Goal: Task Accomplishment & Management: Manage account settings

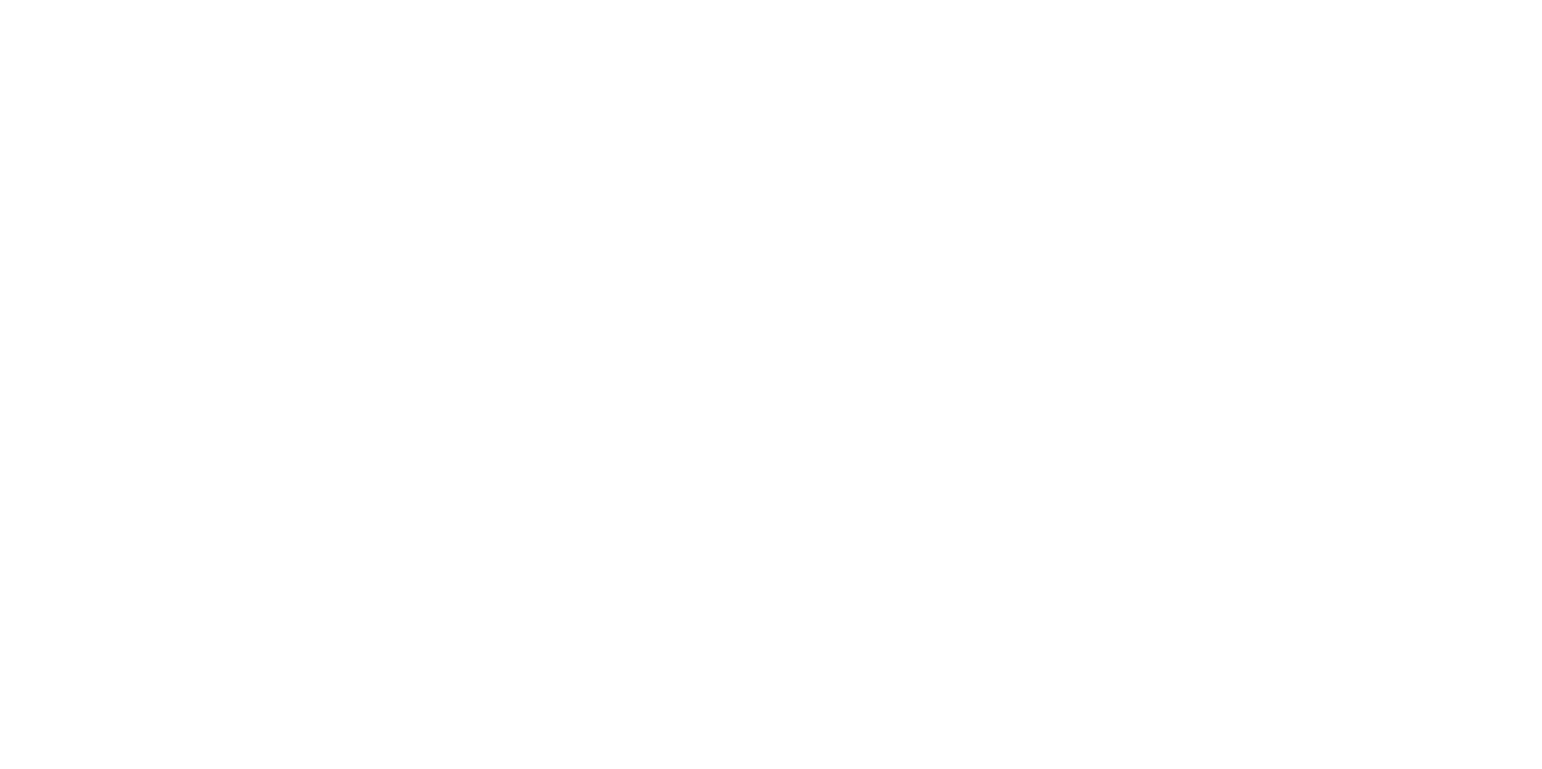
click at [29, 4] on div at bounding box center [771, 384] width 1542 height 769
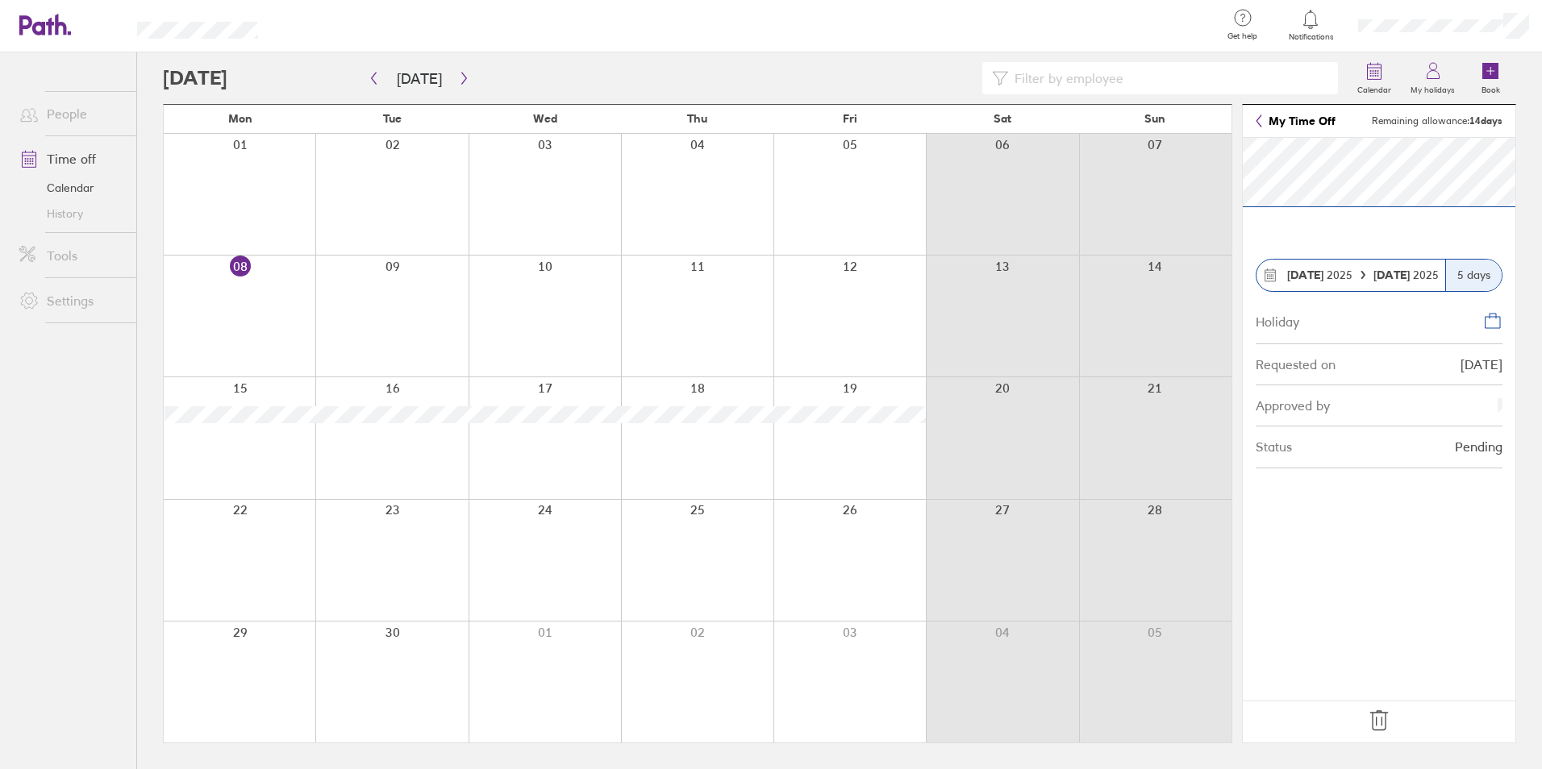
click at [1382, 729] on icon at bounding box center [1379, 721] width 26 height 26
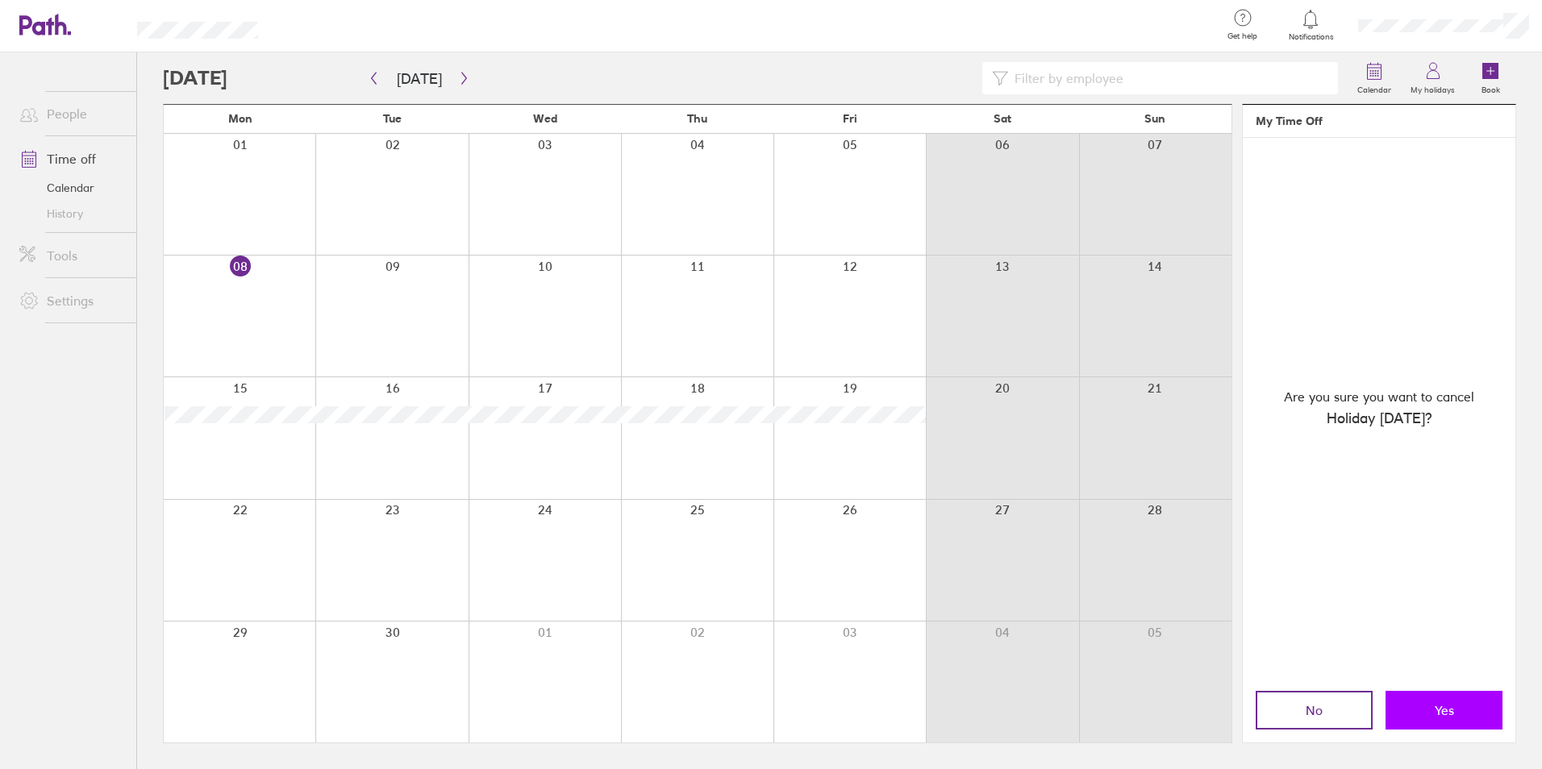
click at [1422, 699] on button "Yes" at bounding box center [1443, 710] width 117 height 39
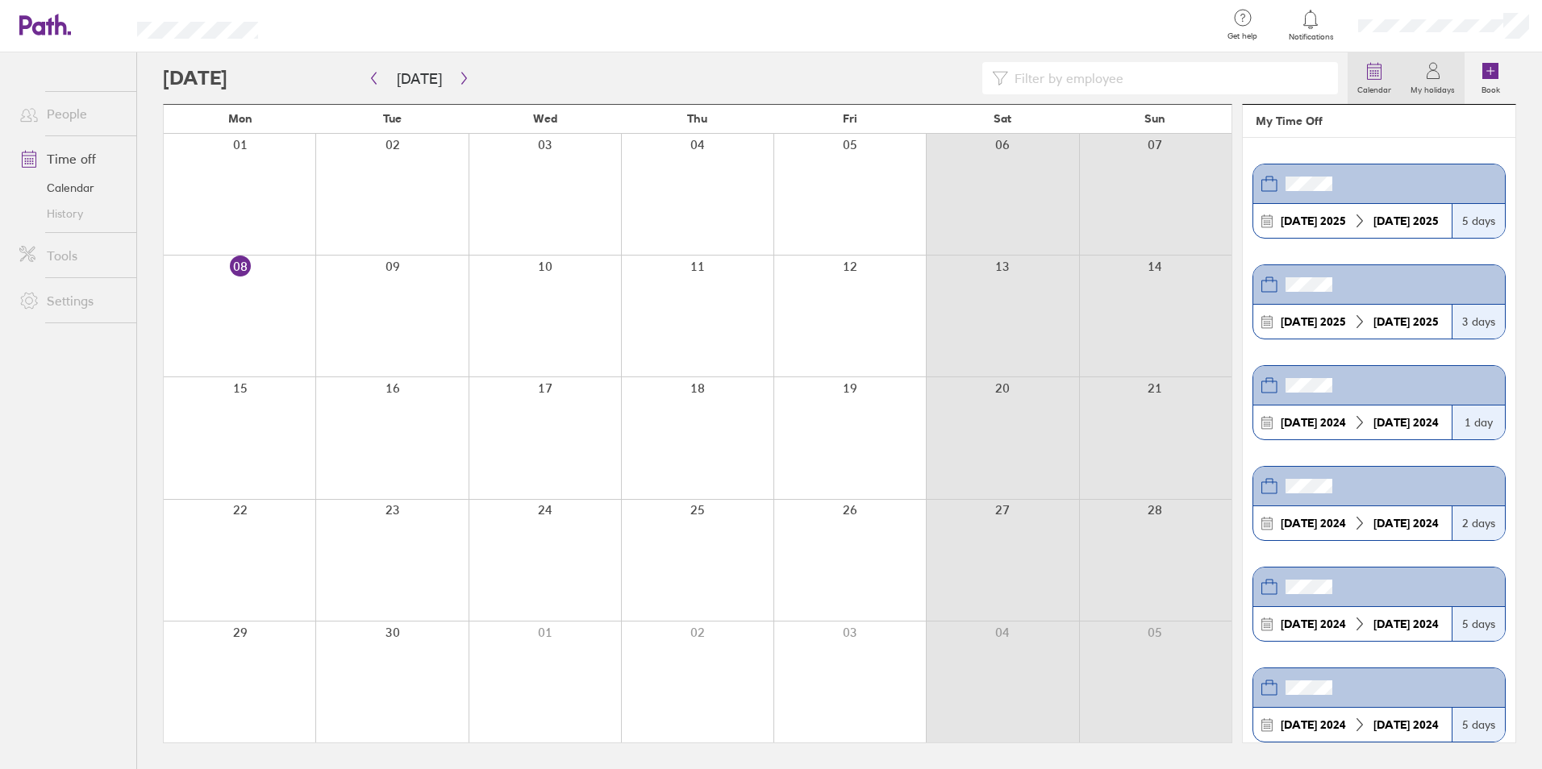
click at [1394, 85] on label "Calendar" at bounding box center [1374, 88] width 53 height 15
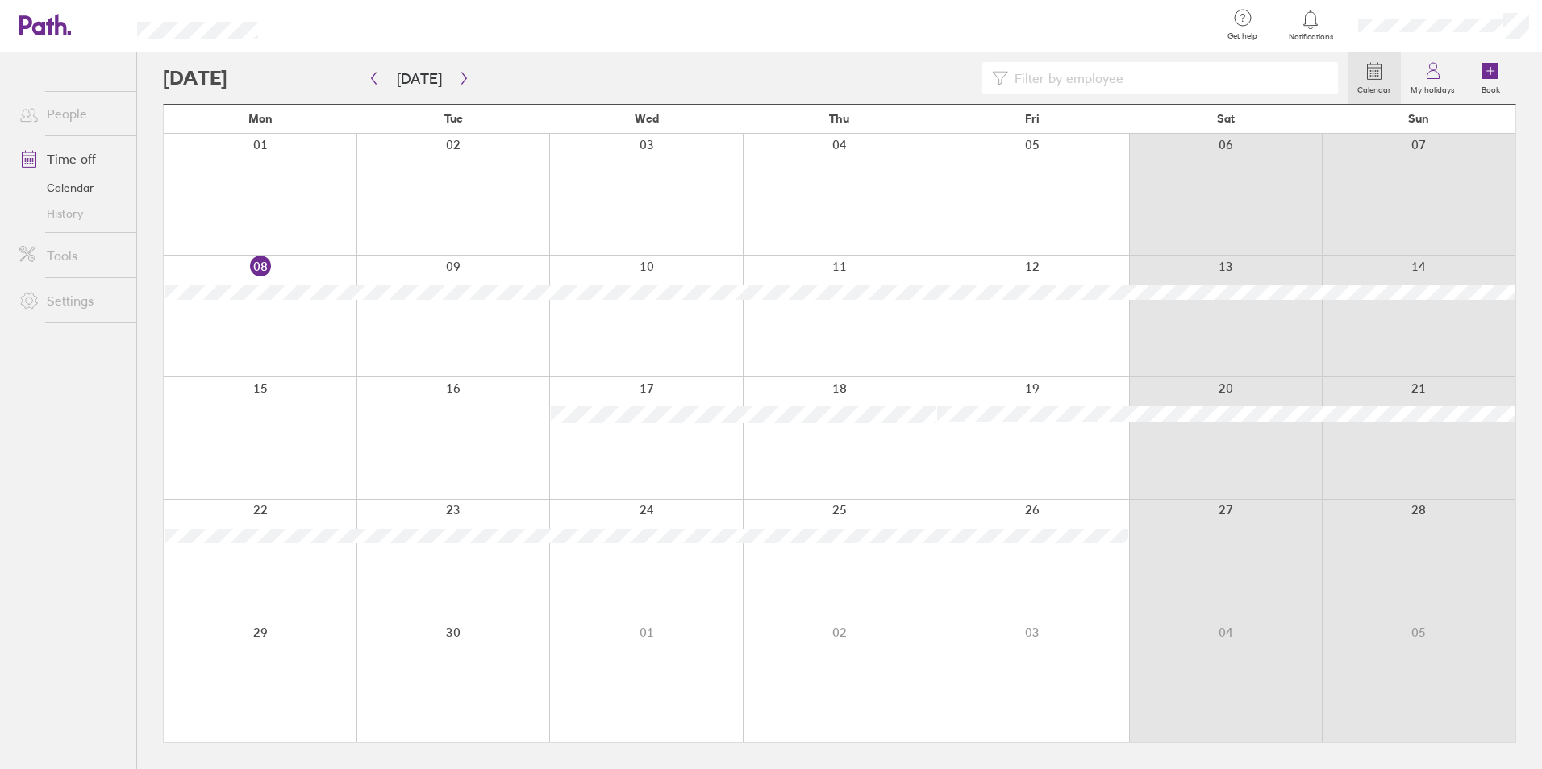
drag, startPoint x: 315, startPoint y: 660, endPoint x: 318, endPoint y: 652, distance: 9.2
click at [315, 660] on div at bounding box center [260, 682] width 193 height 121
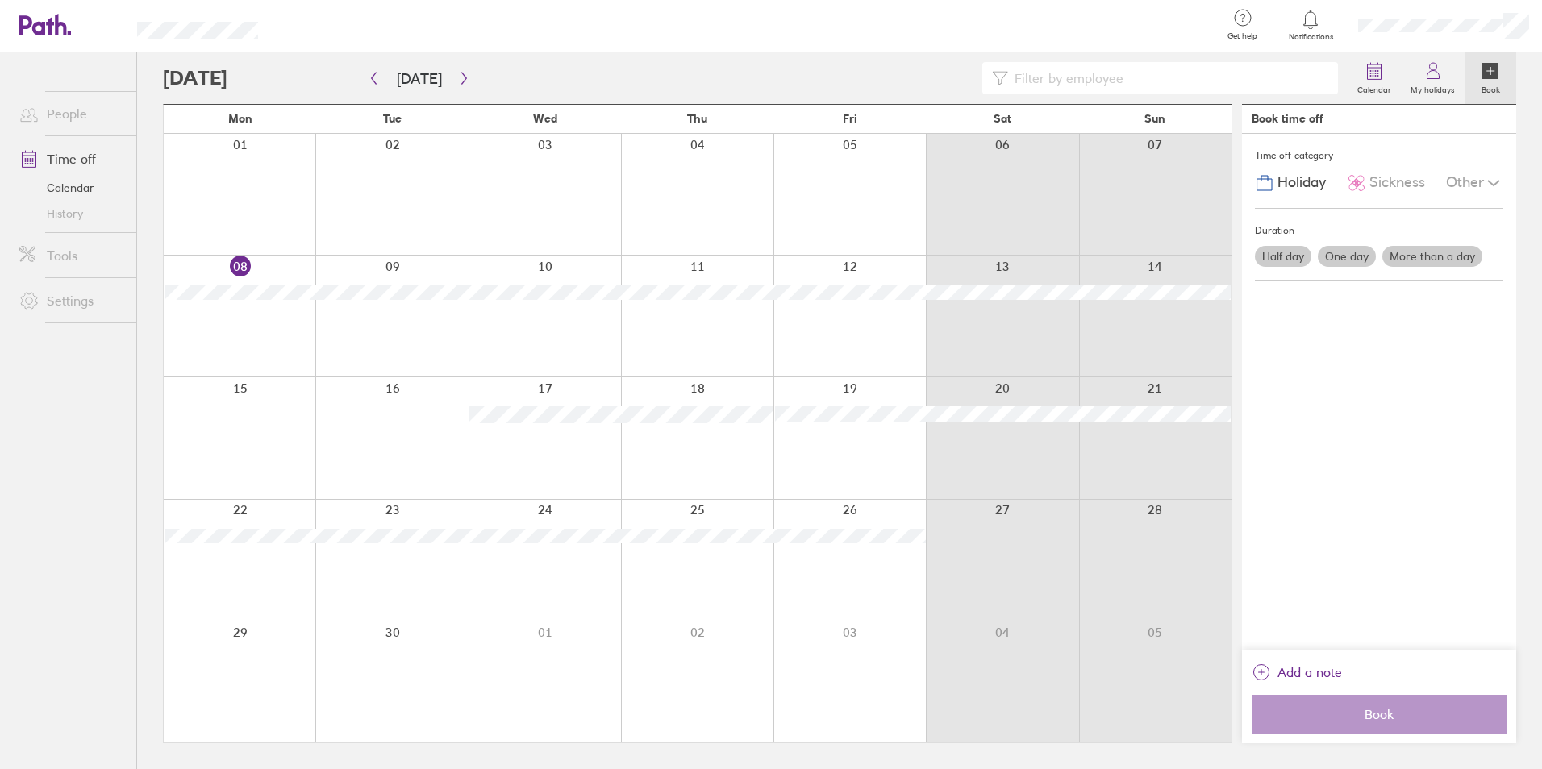
click at [1402, 258] on label "More than a day" at bounding box center [1432, 256] width 100 height 21
click at [0, 0] on input "More than a day" at bounding box center [0, 0] width 0 height 0
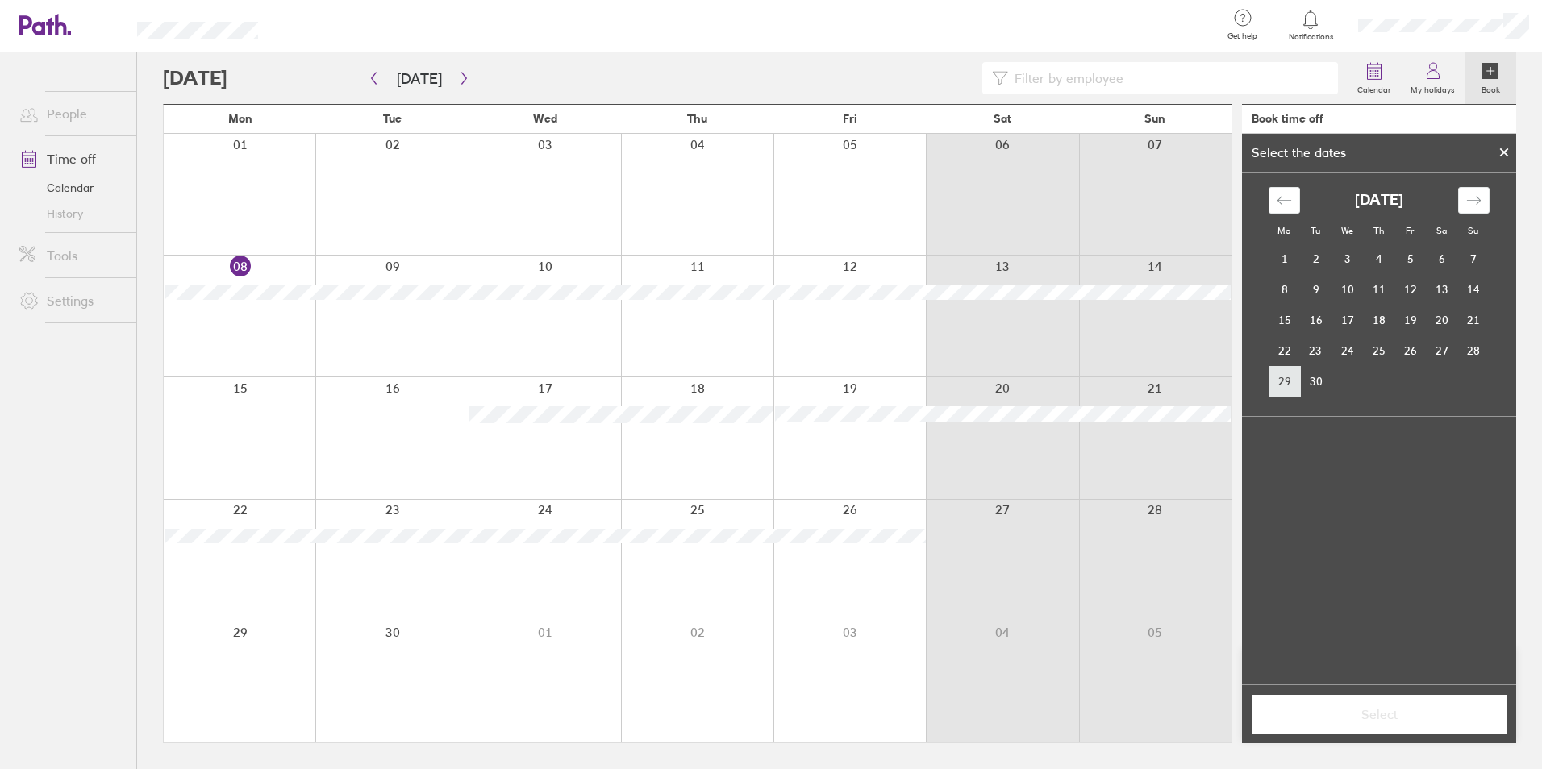
click at [1292, 375] on td "29" at bounding box center [1284, 381] width 31 height 31
click at [1476, 205] on icon "Move forward to switch to the next month." at bounding box center [1473, 200] width 15 height 15
click at [1401, 251] on td "5" at bounding box center [1409, 259] width 31 height 31
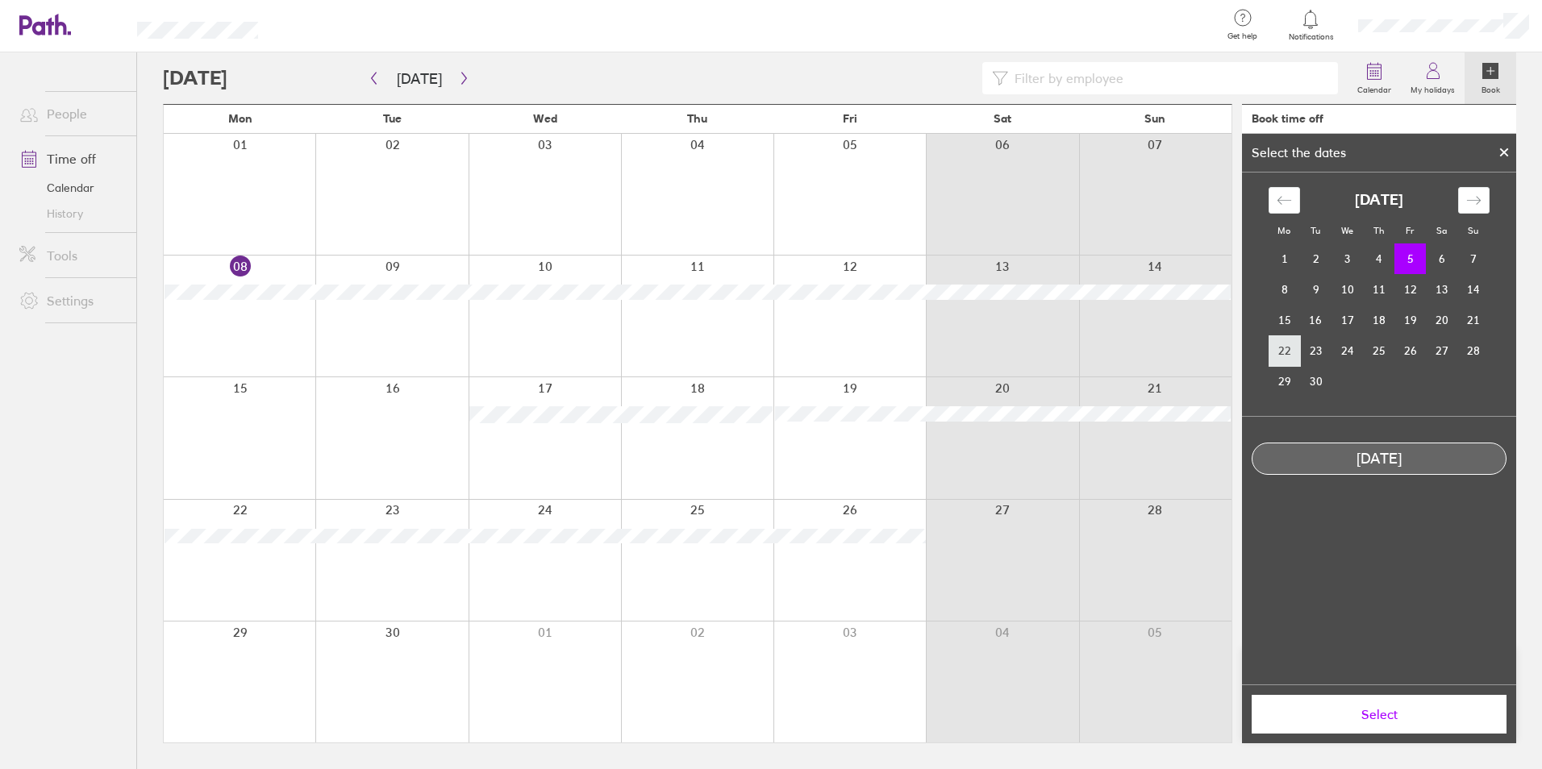
click at [1298, 360] on td "22" at bounding box center [1284, 350] width 31 height 31
click at [1287, 373] on td "29" at bounding box center [1284, 381] width 31 height 31
click at [1485, 201] on div "Move forward to switch to the next month." at bounding box center [1473, 200] width 31 height 27
click at [1409, 257] on td "3" at bounding box center [1409, 259] width 31 height 31
click at [1357, 702] on button "Select" at bounding box center [1379, 714] width 255 height 39
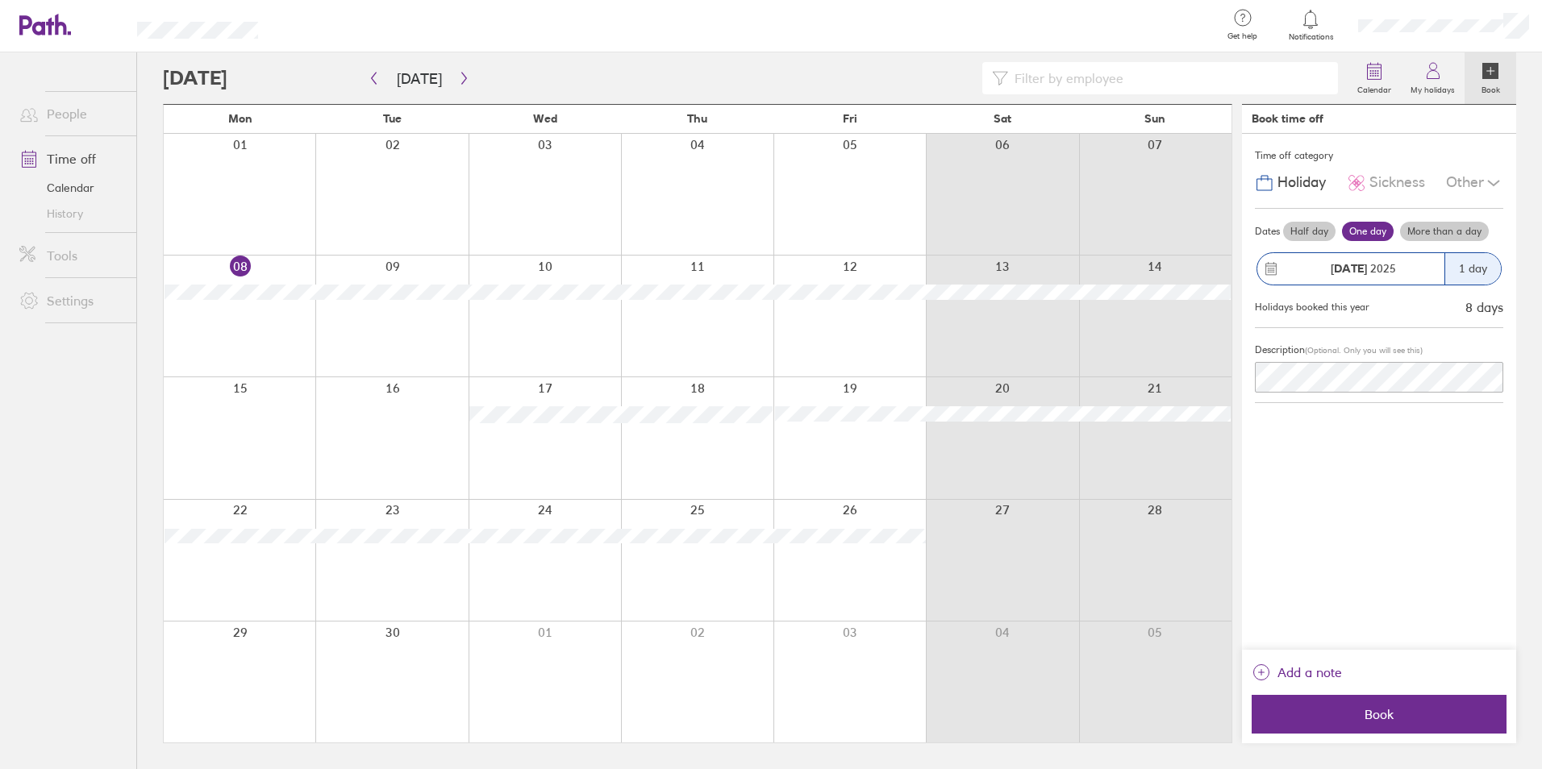
click at [1448, 236] on label "More than a day" at bounding box center [1444, 231] width 89 height 19
drag, startPoint x: 1447, startPoint y: 236, endPoint x: 1434, endPoint y: 234, distance: 13.1
click at [1434, 234] on label "More than a day" at bounding box center [1444, 231] width 89 height 19
click at [0, 0] on input "More than a day" at bounding box center [0, 0] width 0 height 0
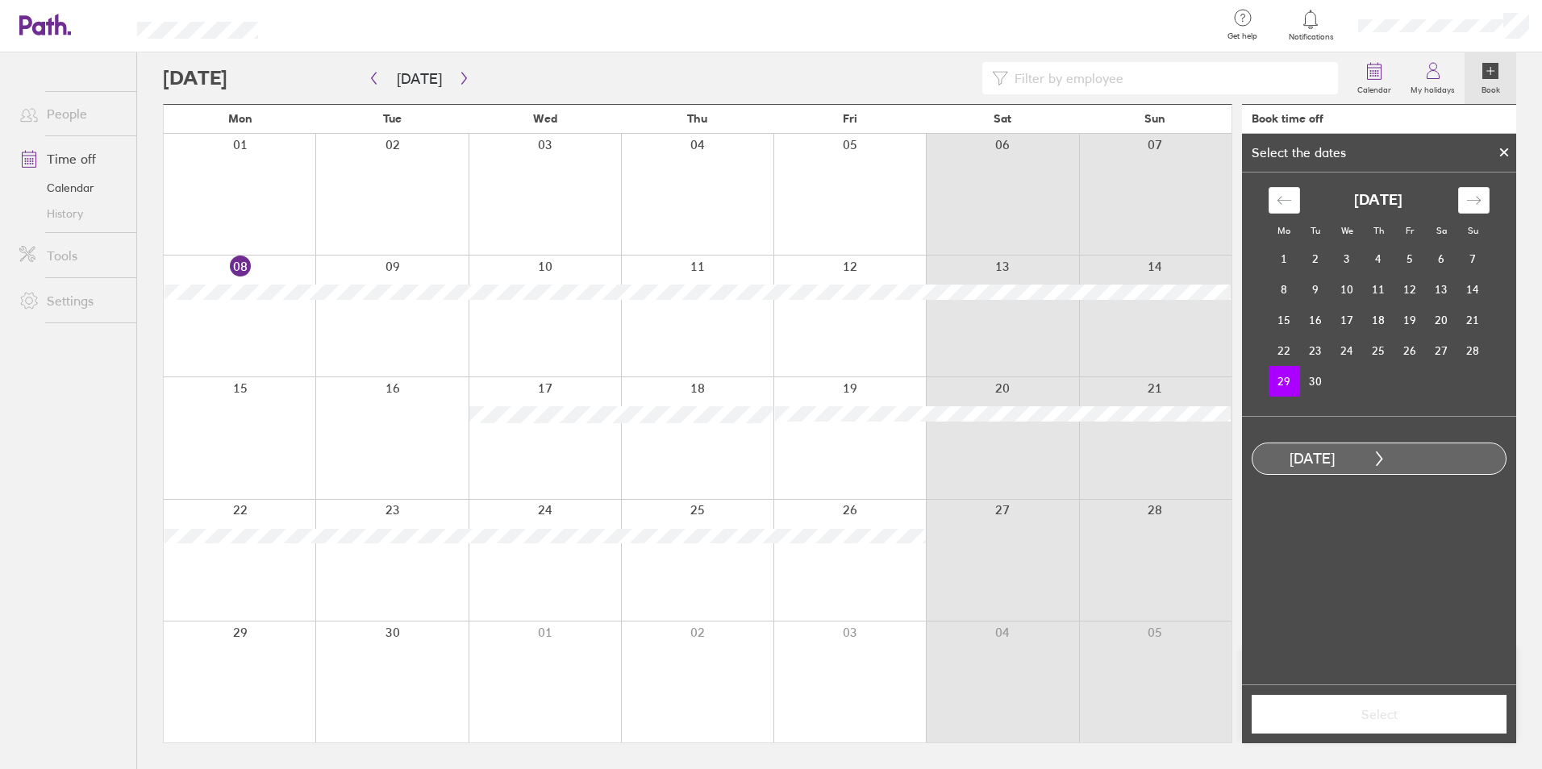
click at [1382, 463] on icon at bounding box center [1379, 459] width 15 height 15
click at [1356, 456] on div "29 Sep, 2025" at bounding box center [1311, 459] width 119 height 17
click at [1289, 385] on td "29" at bounding box center [1284, 381] width 31 height 31
click at [1287, 348] on td "22" at bounding box center [1284, 350] width 31 height 31
click at [1273, 394] on td "29" at bounding box center [1284, 381] width 31 height 31
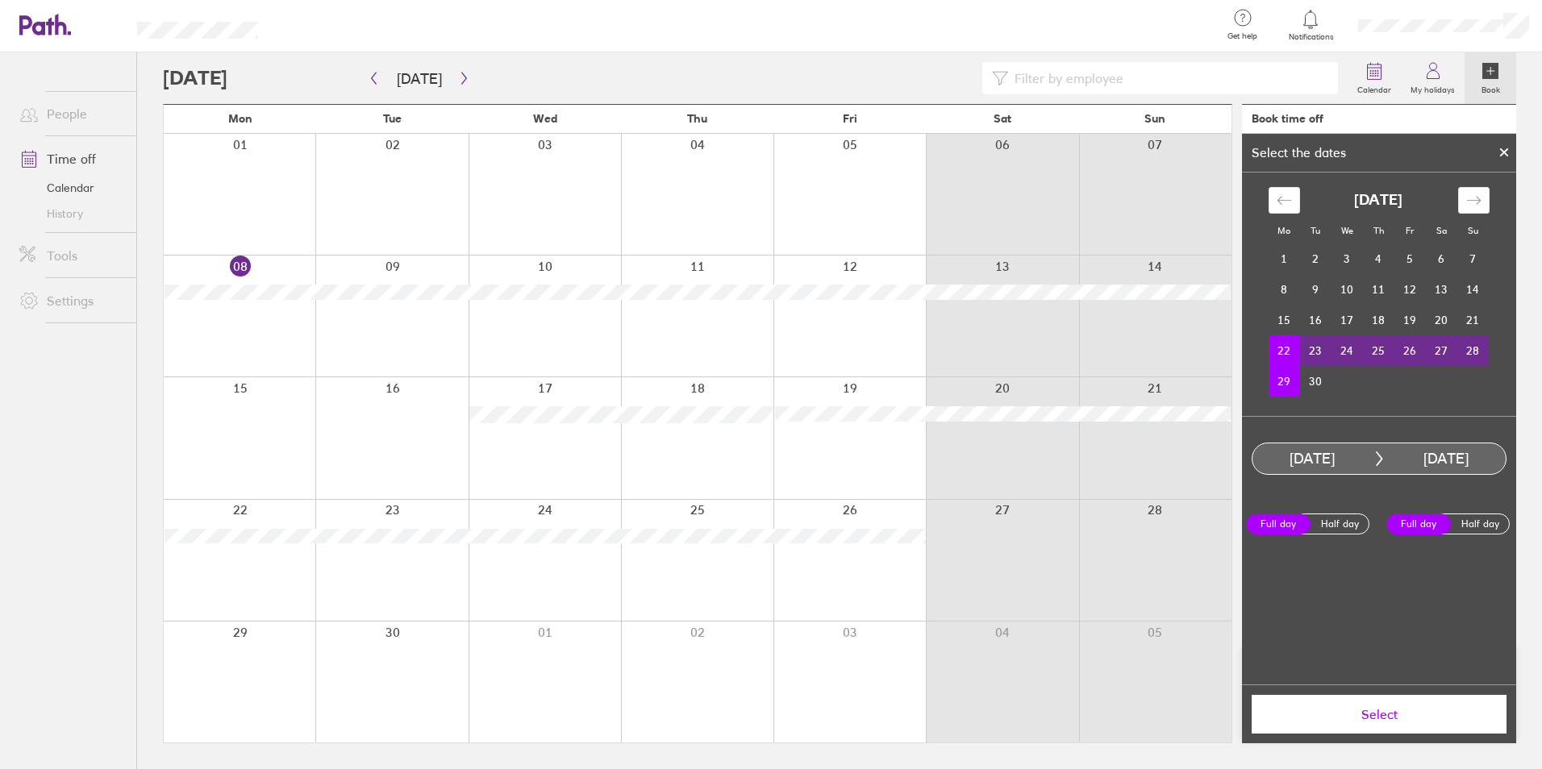
click at [1288, 357] on td "22" at bounding box center [1284, 350] width 31 height 31
click at [1286, 381] on td "29" at bounding box center [1284, 381] width 31 height 31
click at [1295, 344] on td "22" at bounding box center [1284, 350] width 31 height 31
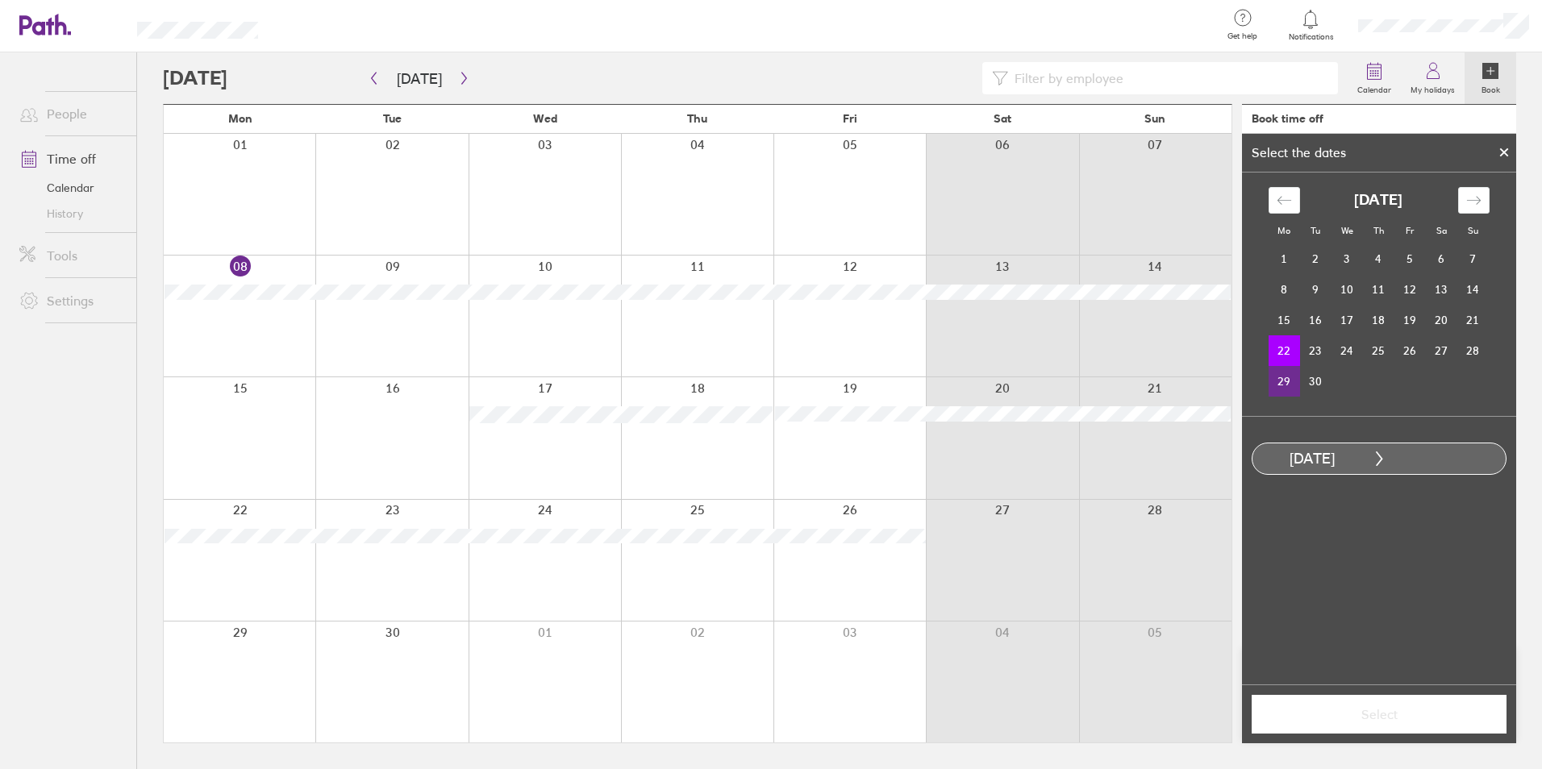
click at [1282, 384] on td "29" at bounding box center [1284, 381] width 31 height 31
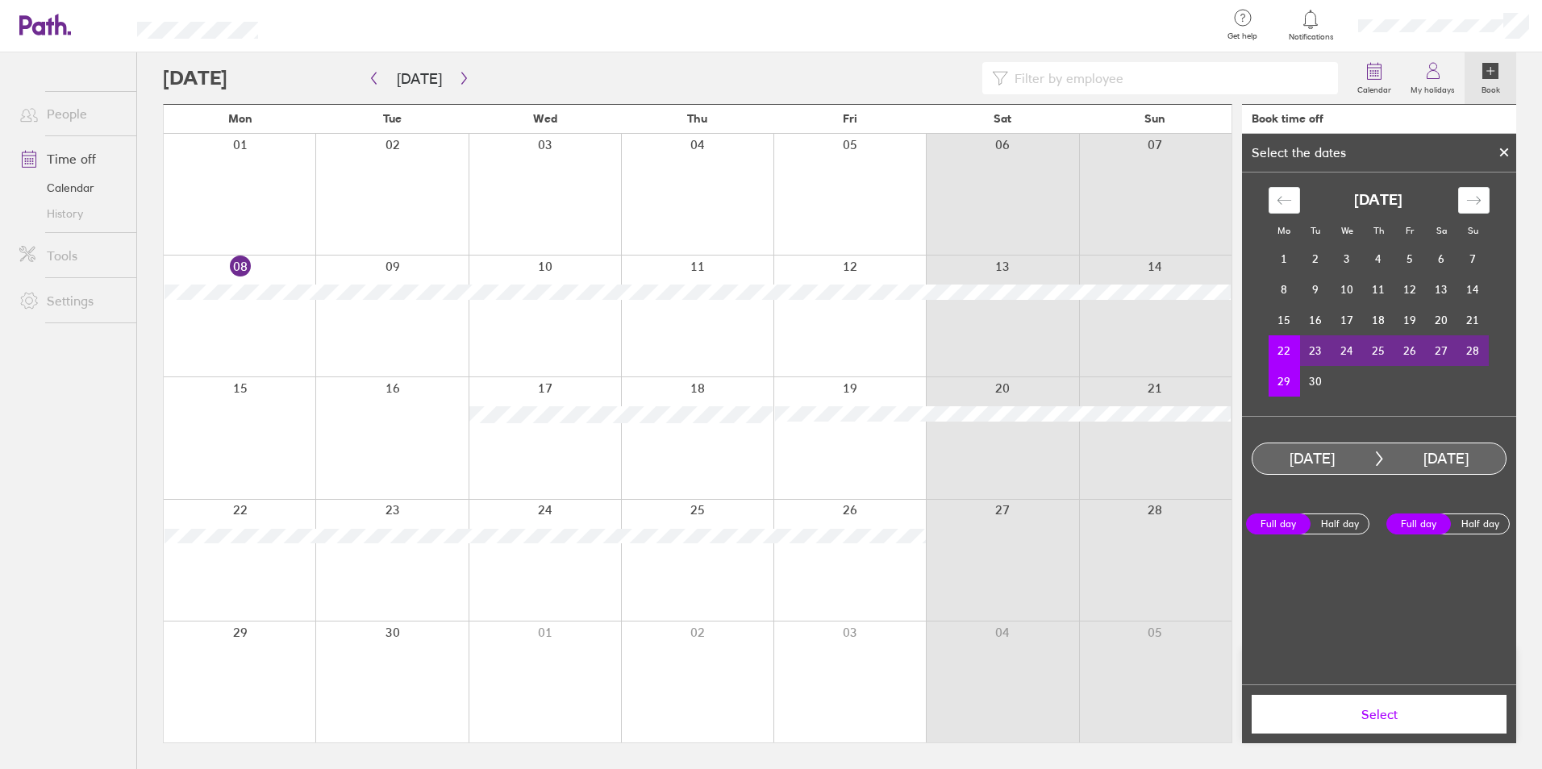
click at [1293, 350] on td "22" at bounding box center [1284, 350] width 31 height 31
drag, startPoint x: 1339, startPoint y: 444, endPoint x: 1335, endPoint y: 454, distance: 10.2
click at [1338, 448] on div "22 Sep, 2025 29 Sep, 2025" at bounding box center [1379, 459] width 255 height 32
click at [1335, 457] on div "22 Sep, 2025" at bounding box center [1311, 459] width 119 height 17
click at [1495, 150] on div at bounding box center [1504, 152] width 24 height 27
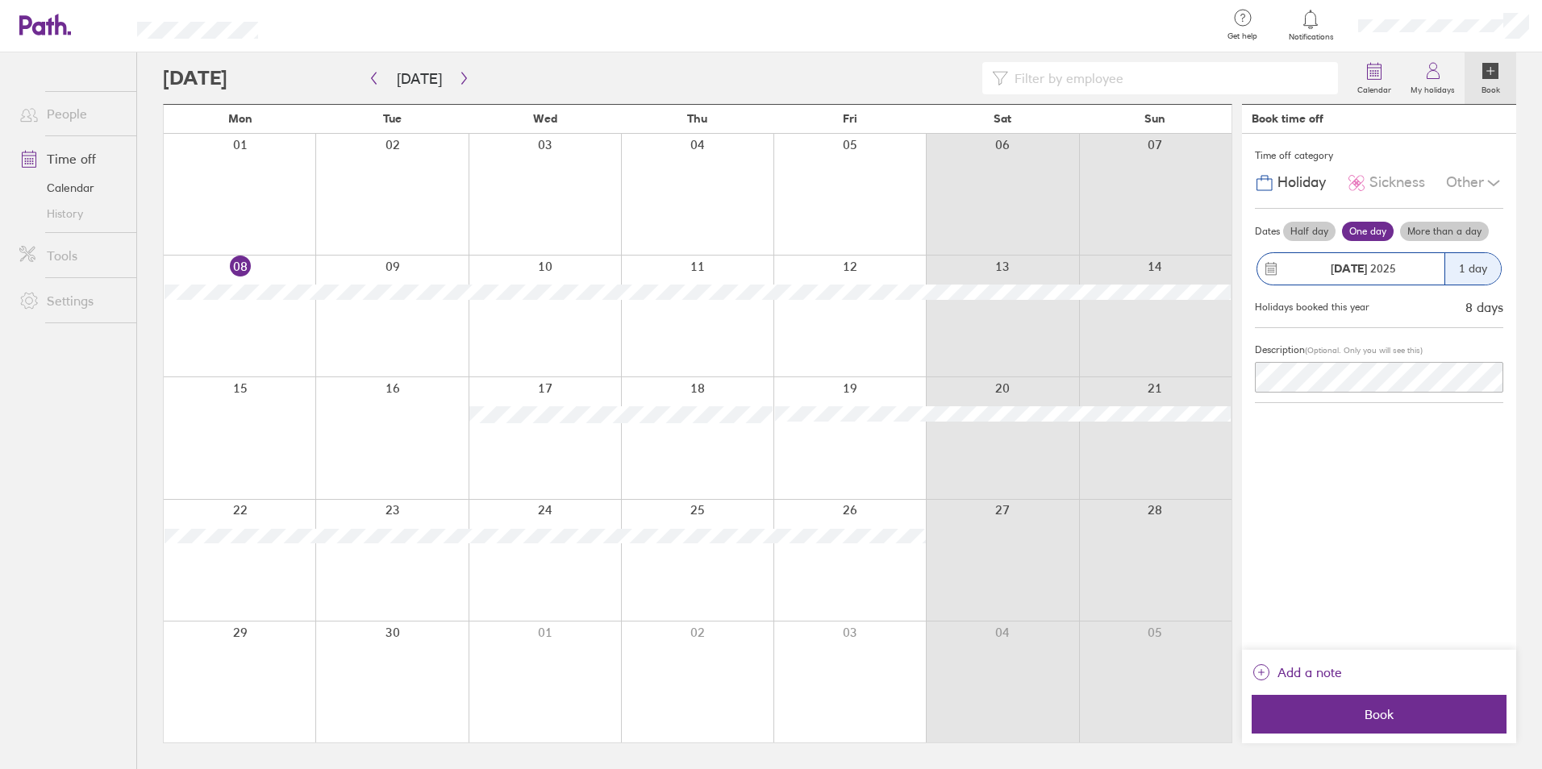
click at [300, 662] on div at bounding box center [240, 682] width 152 height 121
click at [1427, 229] on label "More than a day" at bounding box center [1444, 231] width 89 height 19
click at [0, 0] on input "More than a day" at bounding box center [0, 0] width 0 height 0
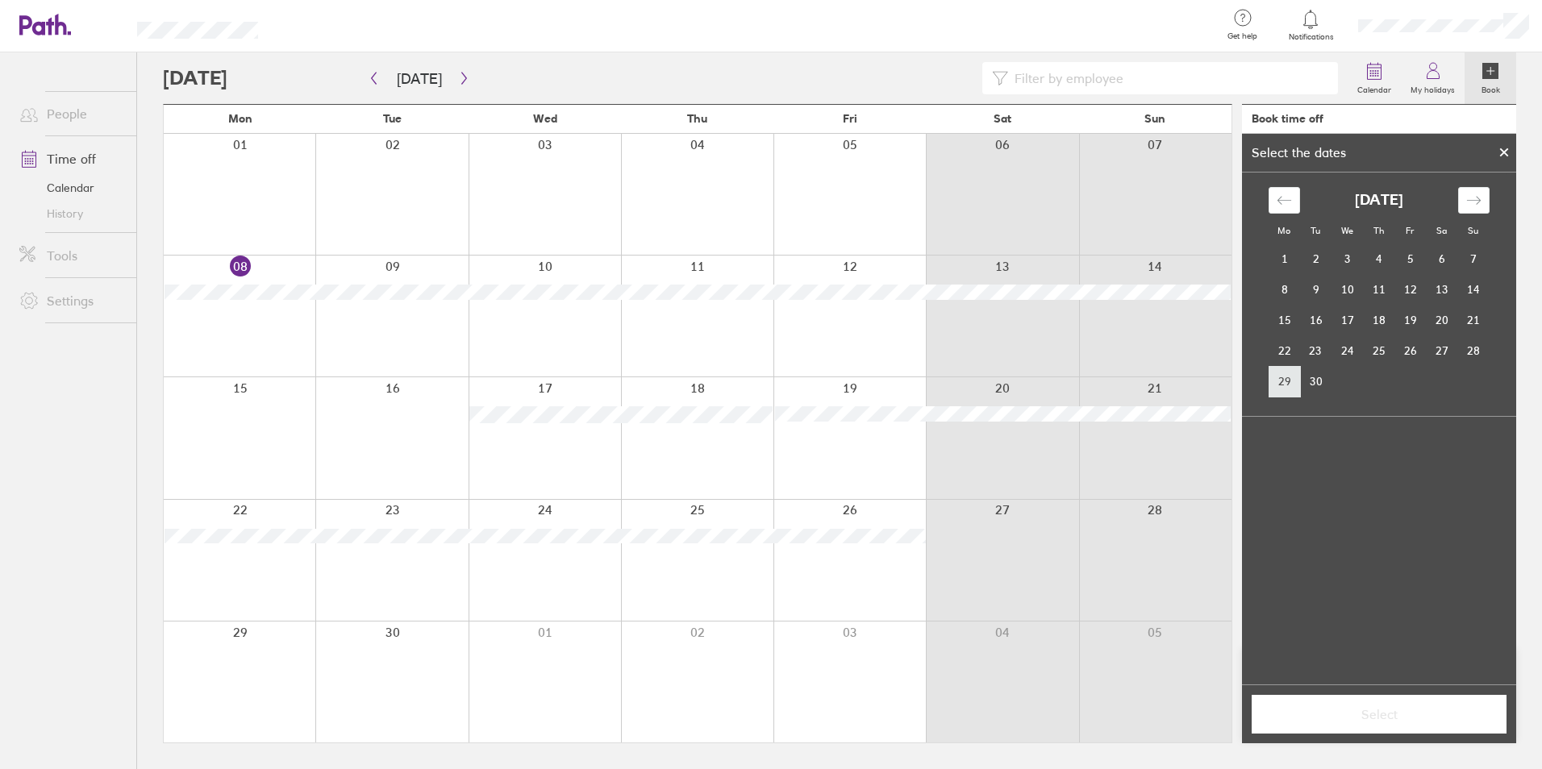
click at [1298, 378] on td "29" at bounding box center [1284, 381] width 31 height 31
click at [1473, 202] on icon "Move forward to switch to the next month." at bounding box center [1473, 200] width 15 height 15
click at [1403, 257] on td "3" at bounding box center [1409, 259] width 31 height 31
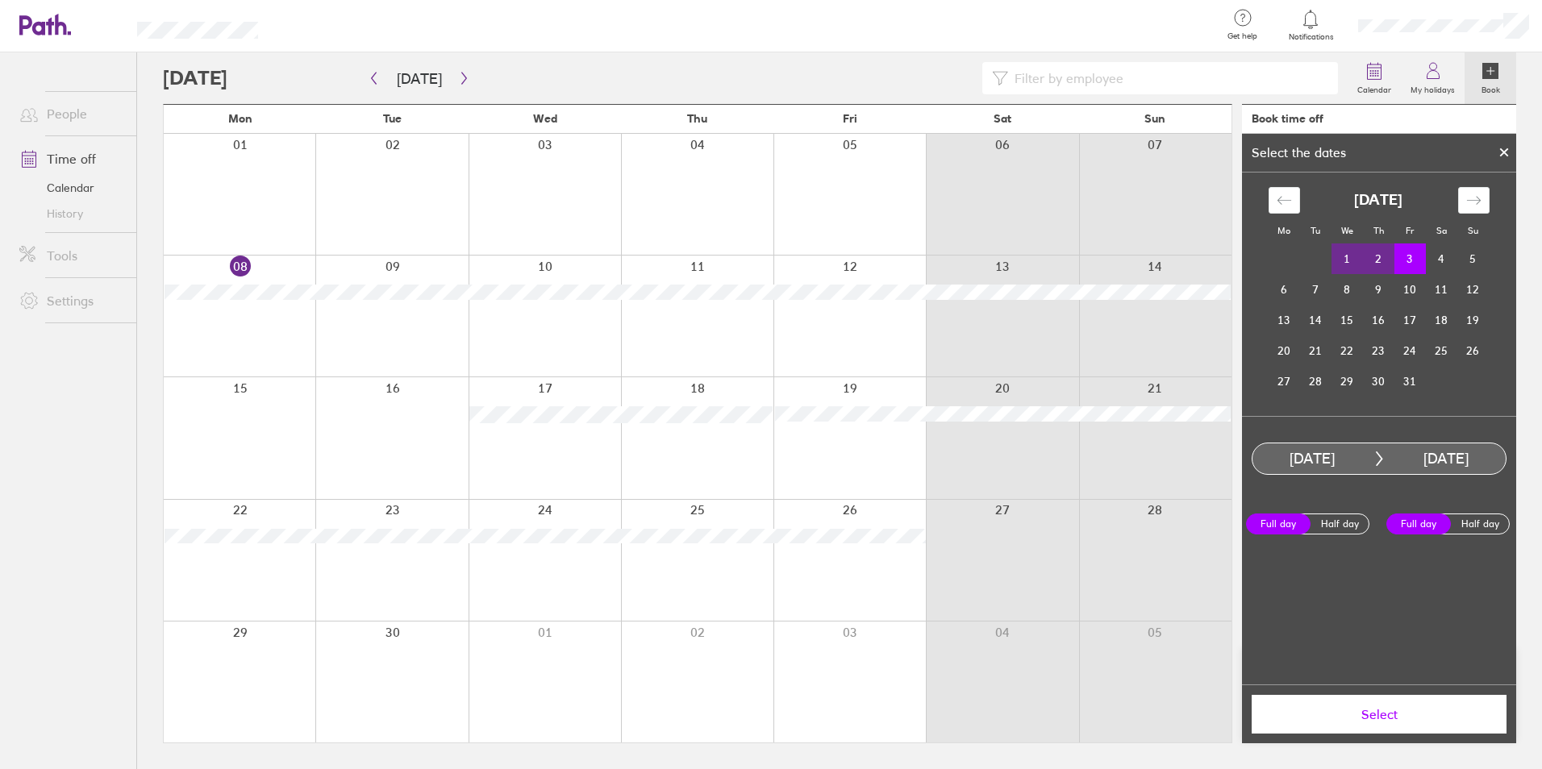
click at [1385, 714] on span "Select" at bounding box center [1379, 714] width 232 height 15
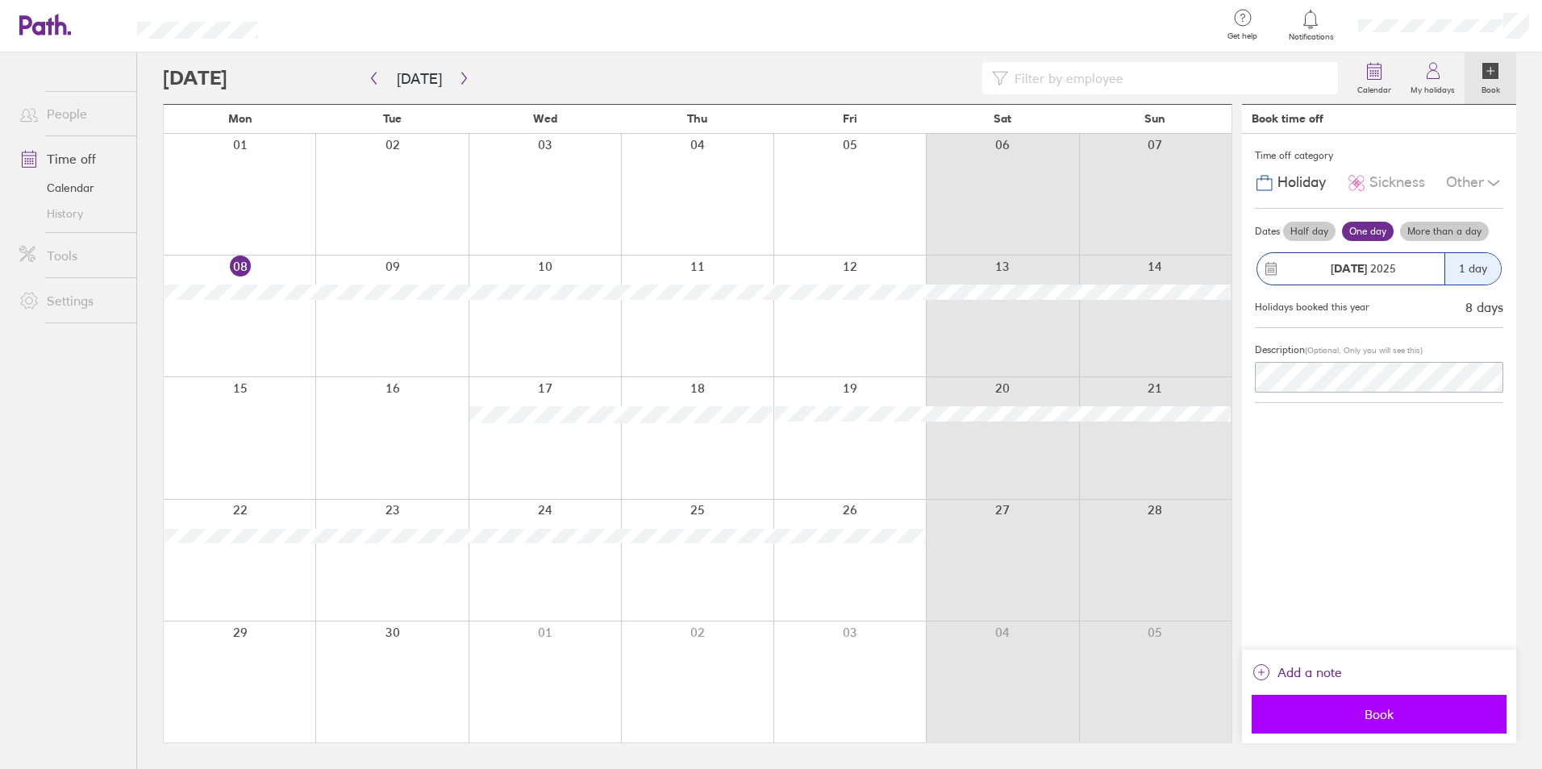
click at [1388, 709] on span "Book" at bounding box center [1379, 714] width 232 height 15
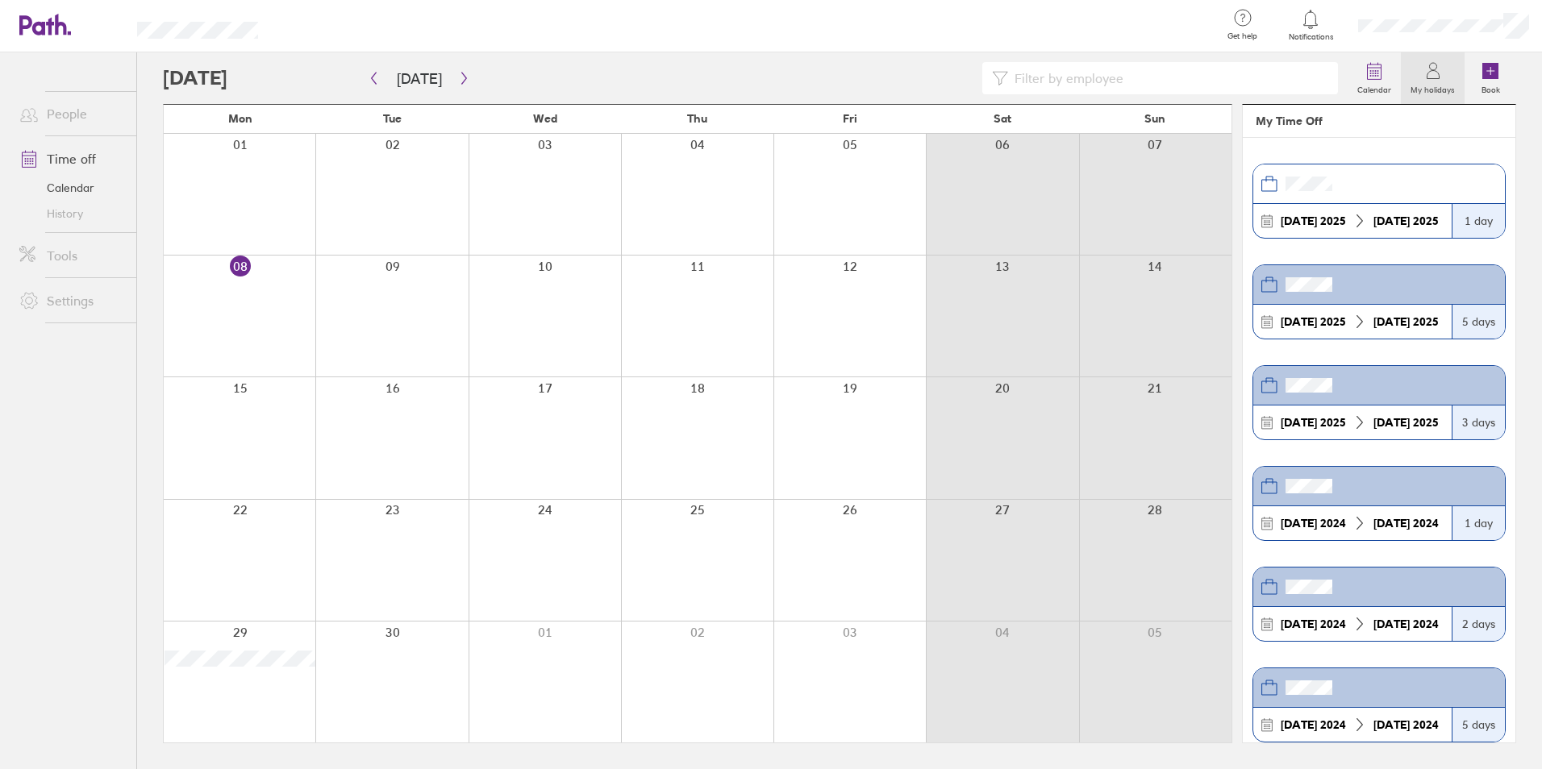
click at [1378, 223] on strong "[DATE]" at bounding box center [1391, 221] width 36 height 15
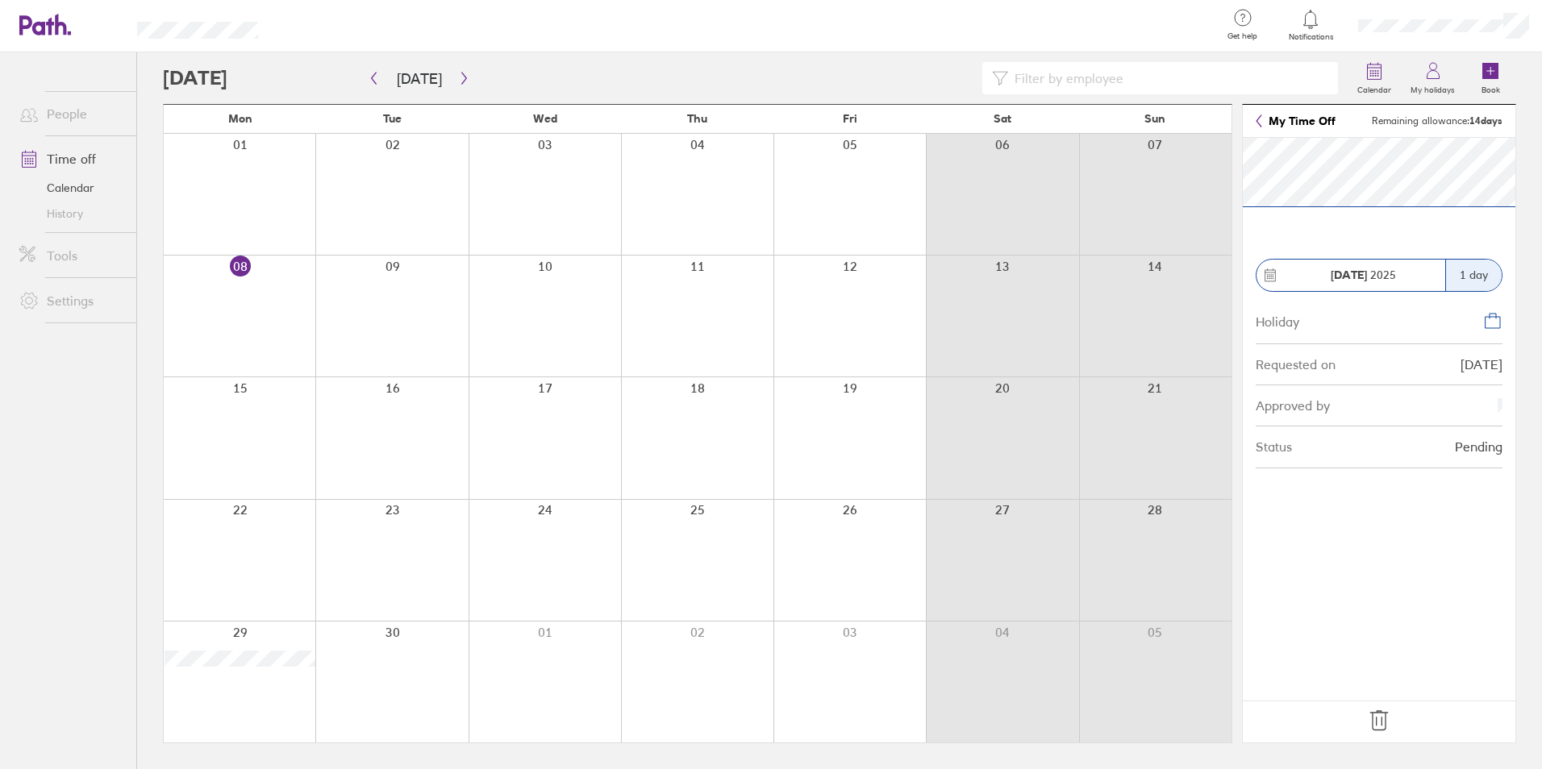
click at [1378, 716] on icon at bounding box center [1379, 721] width 26 height 26
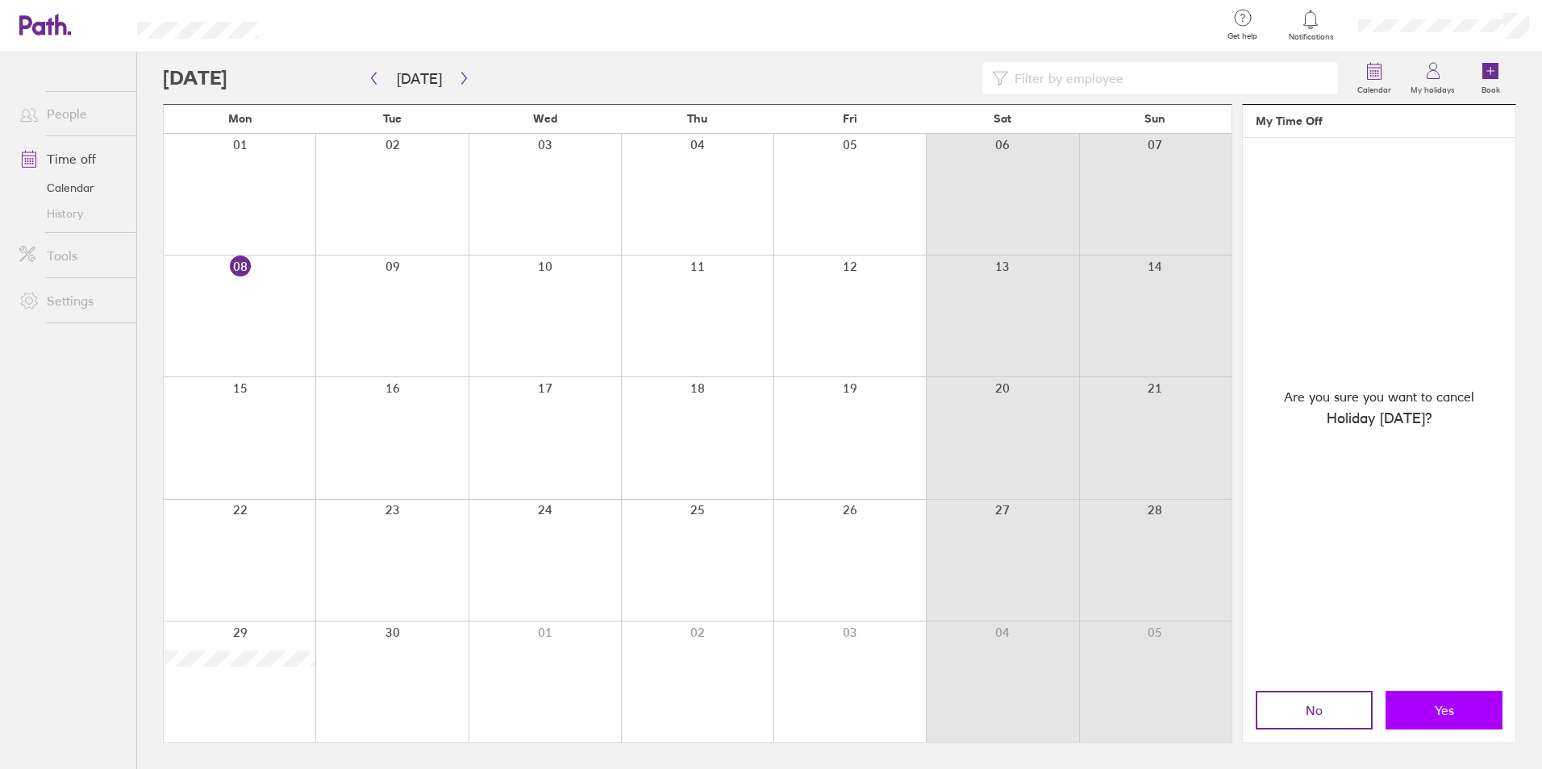
click at [1439, 703] on span "Yes" at bounding box center [1444, 710] width 19 height 15
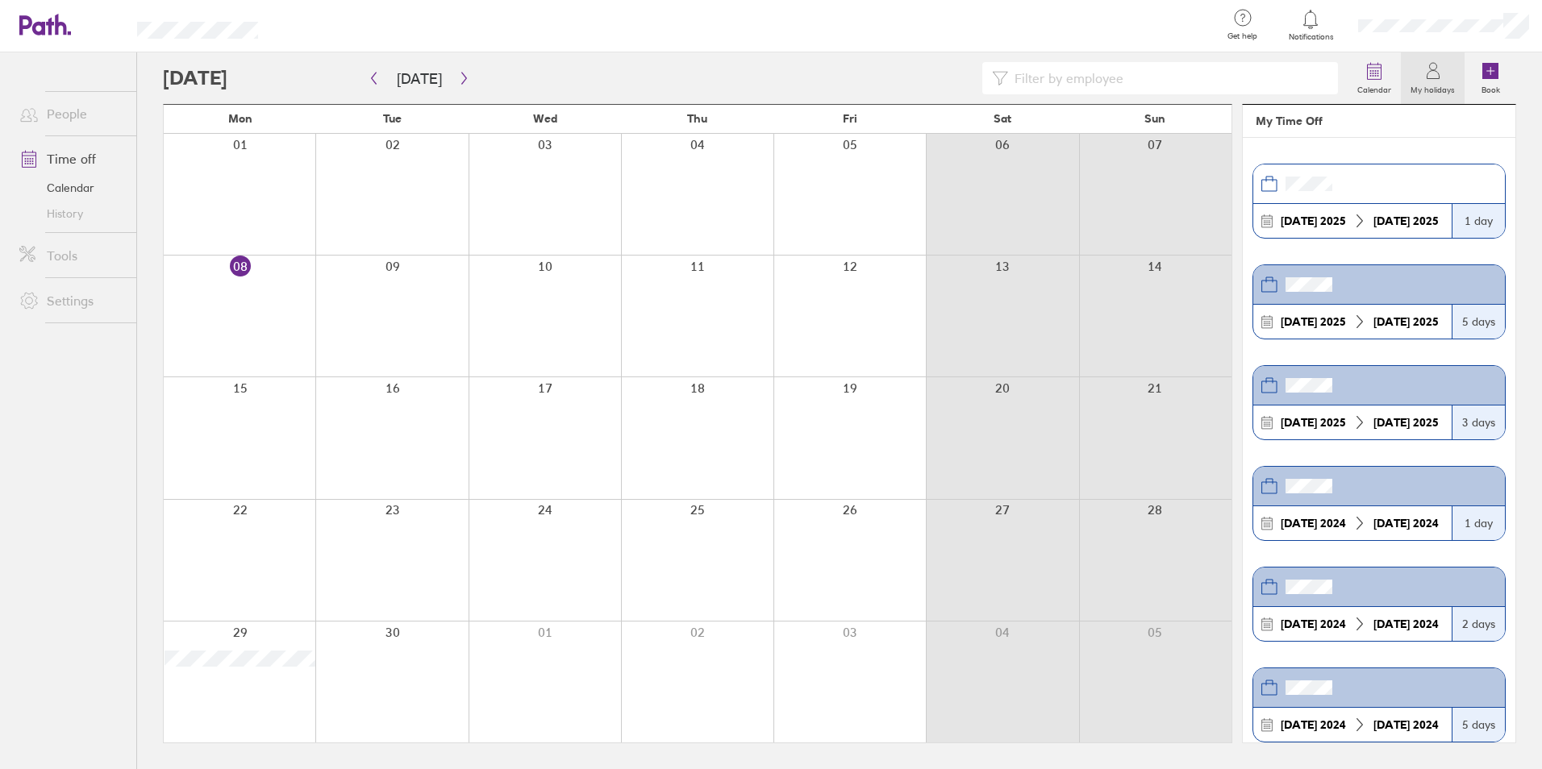
click at [263, 698] on div at bounding box center [240, 682] width 152 height 121
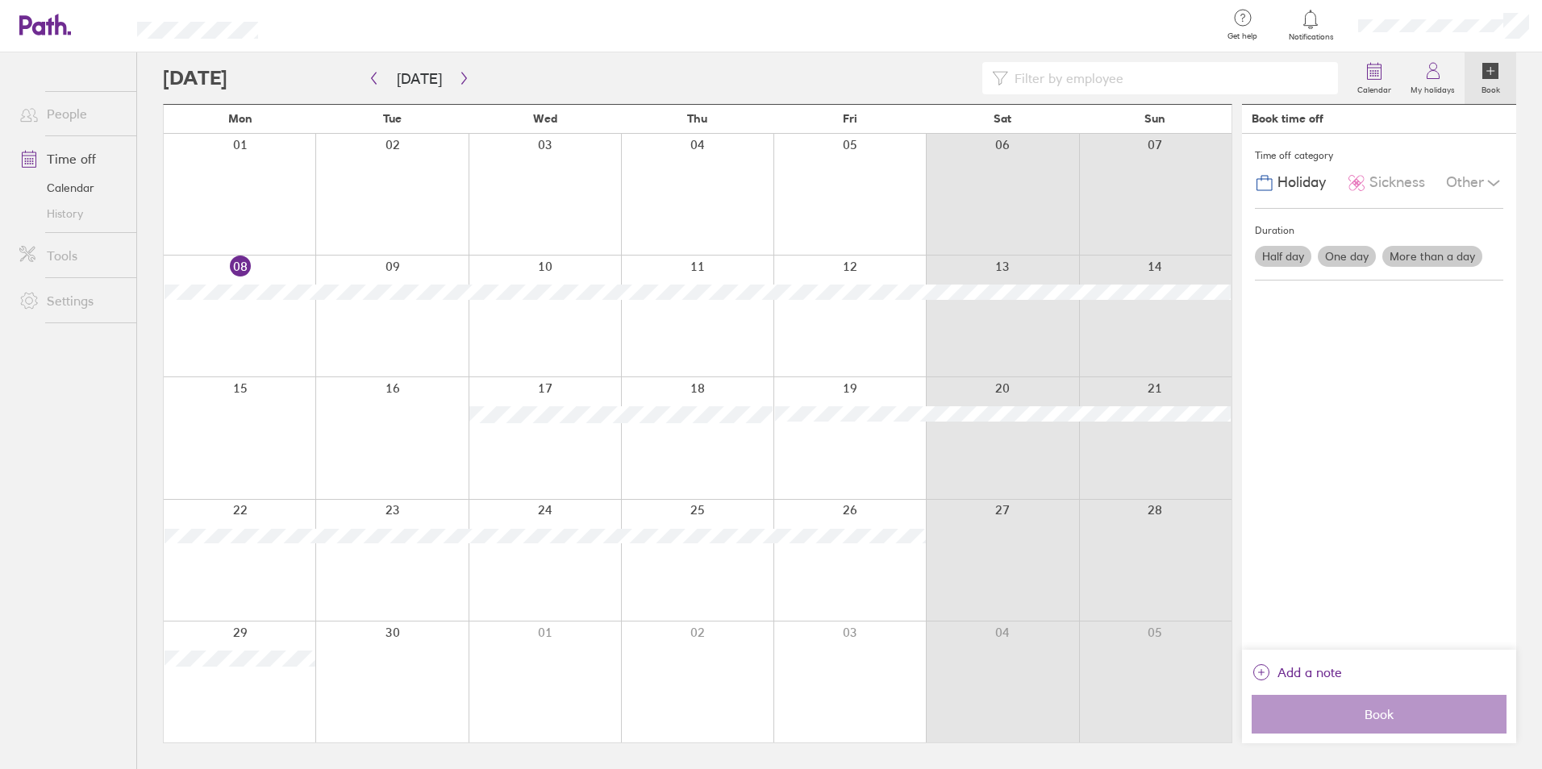
click at [196, 689] on div at bounding box center [240, 682] width 152 height 121
click at [258, 677] on div at bounding box center [240, 682] width 152 height 121
click at [242, 668] on div at bounding box center [240, 682] width 152 height 121
drag, startPoint x: 244, startPoint y: 664, endPoint x: 518, endPoint y: 659, distance: 273.4
click at [489, 693] on div at bounding box center [698, 682] width 1068 height 121
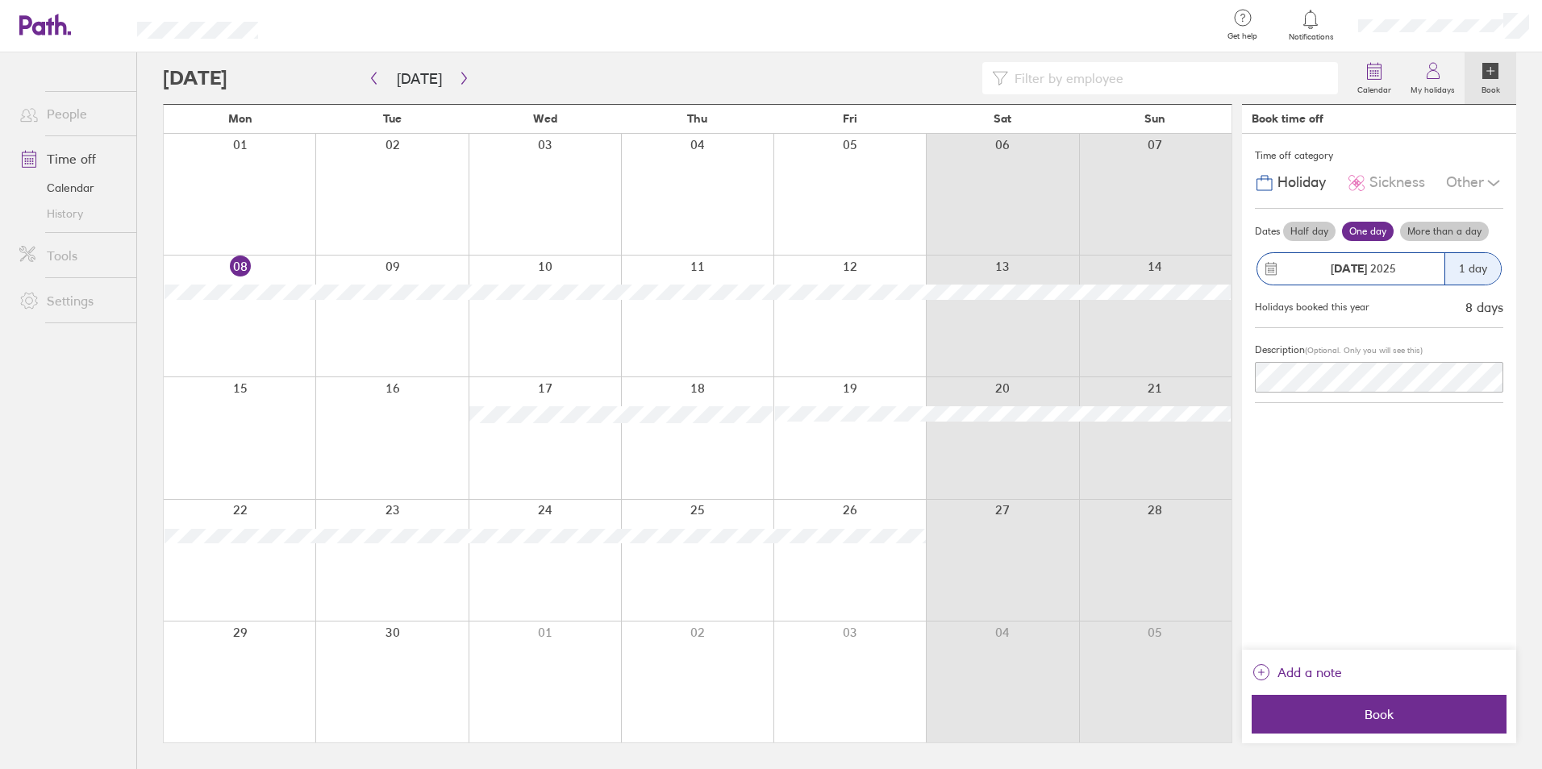
click at [1280, 183] on span "Holiday" at bounding box center [1301, 182] width 48 height 17
click at [1441, 231] on label "More than a day" at bounding box center [1444, 231] width 89 height 19
click at [0, 0] on input "More than a day" at bounding box center [0, 0] width 0 height 0
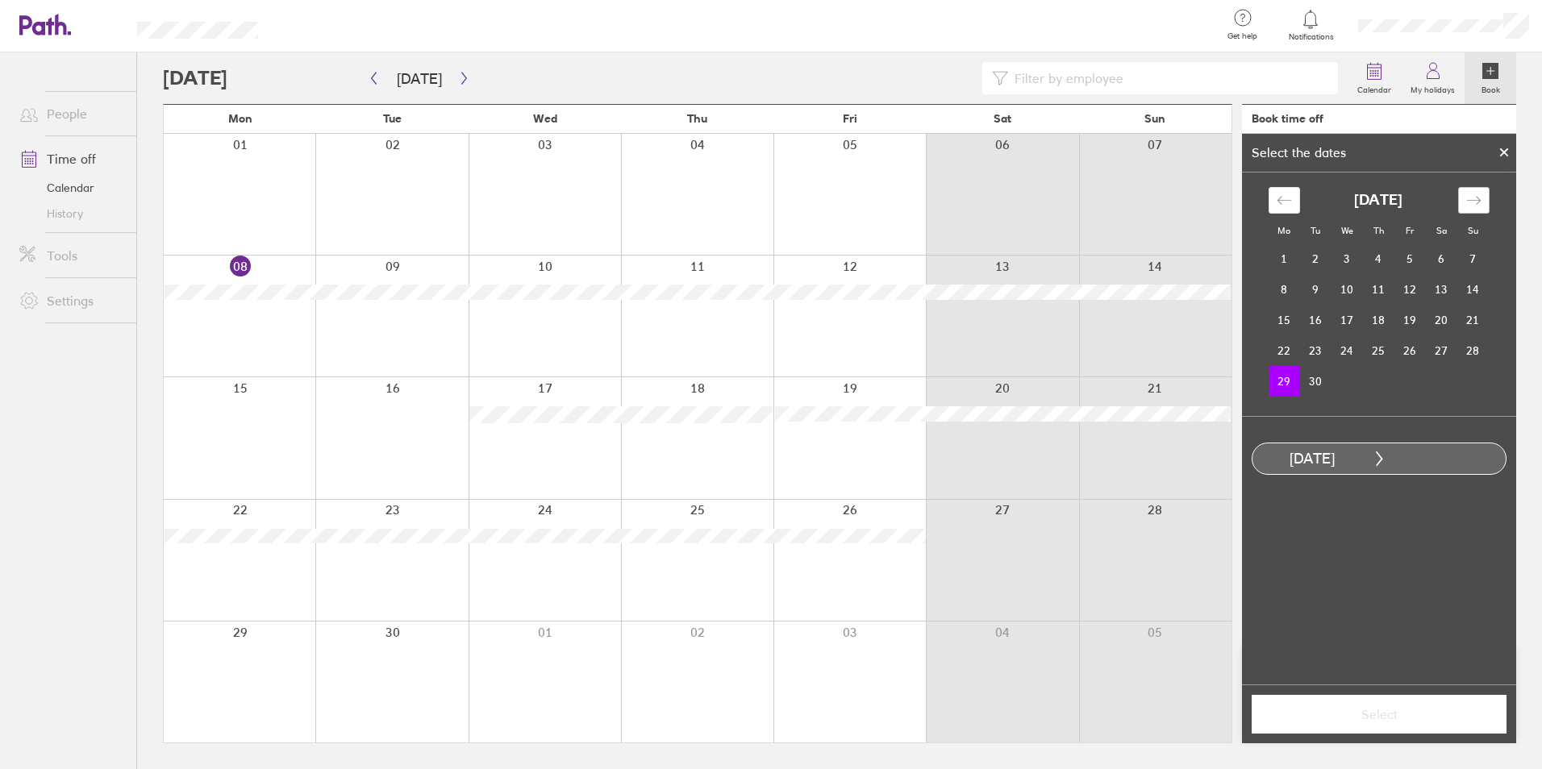
click at [1460, 205] on div "Move forward to switch to the next month." at bounding box center [1473, 200] width 31 height 27
click at [1406, 252] on td "3" at bounding box center [1409, 259] width 31 height 31
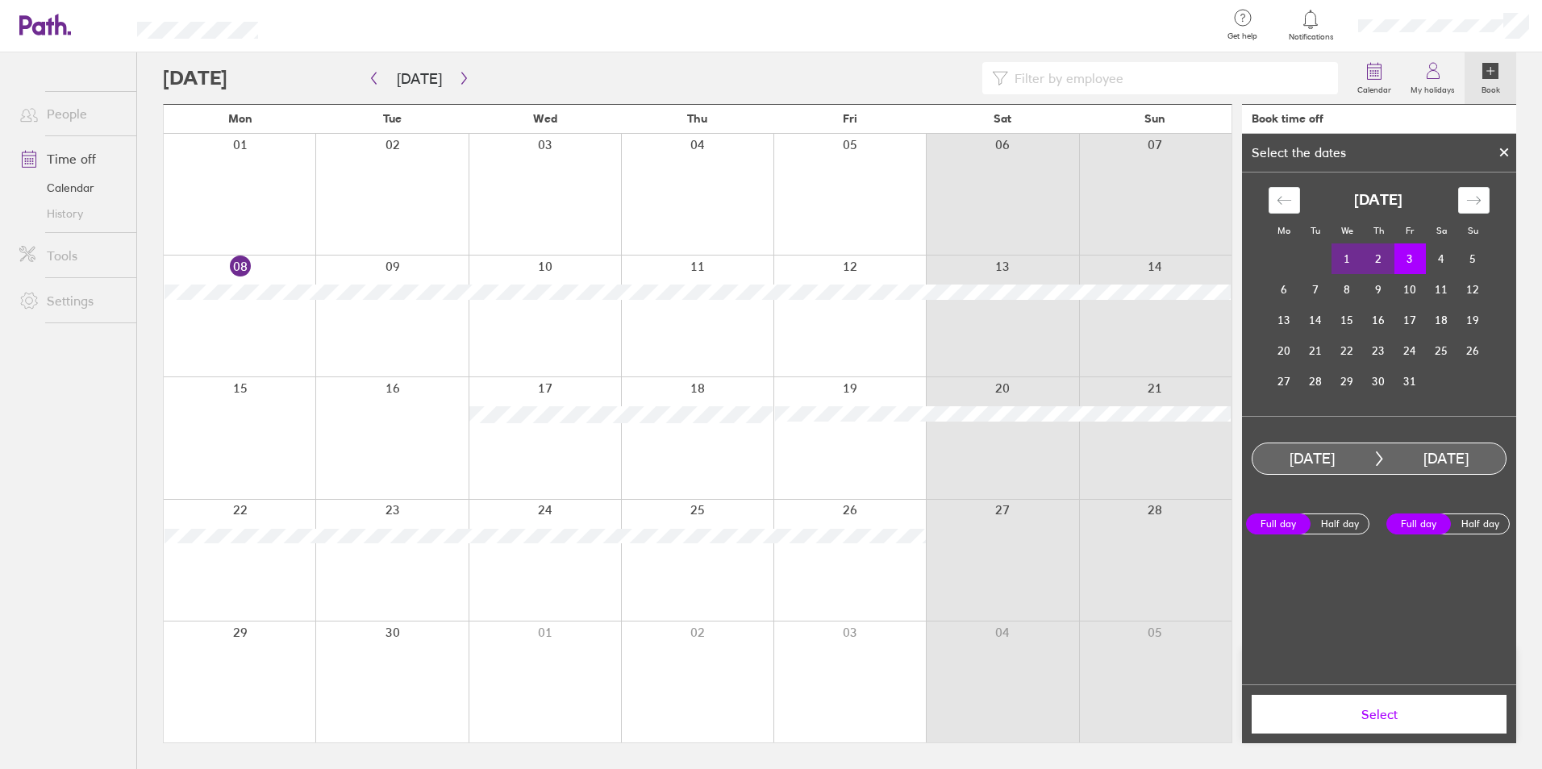
click at [1395, 715] on span "Select" at bounding box center [1379, 714] width 232 height 15
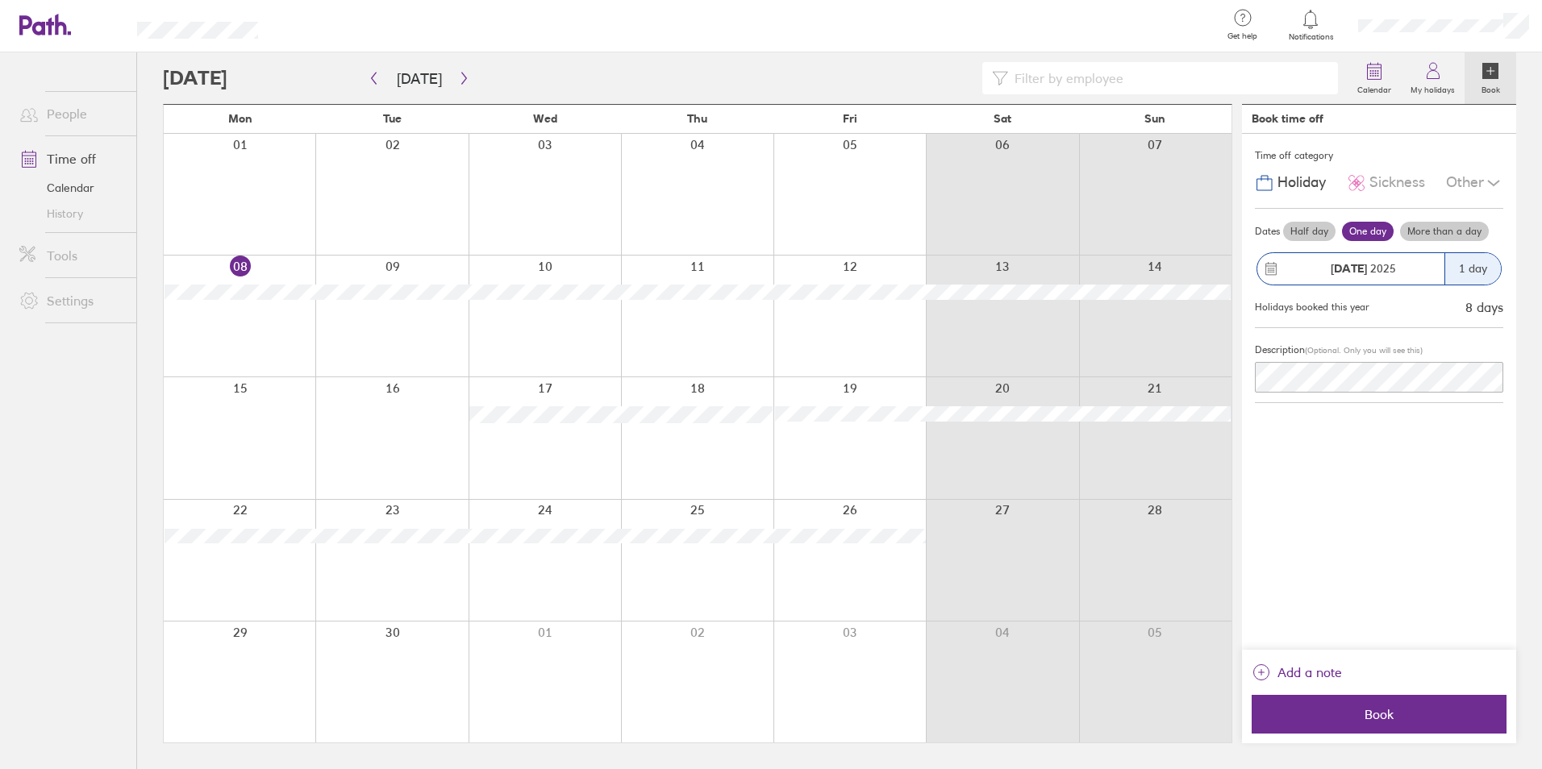
click at [1477, 234] on label "More than a day" at bounding box center [1444, 231] width 89 height 19
click at [0, 0] on input "More than a day" at bounding box center [0, 0] width 0 height 0
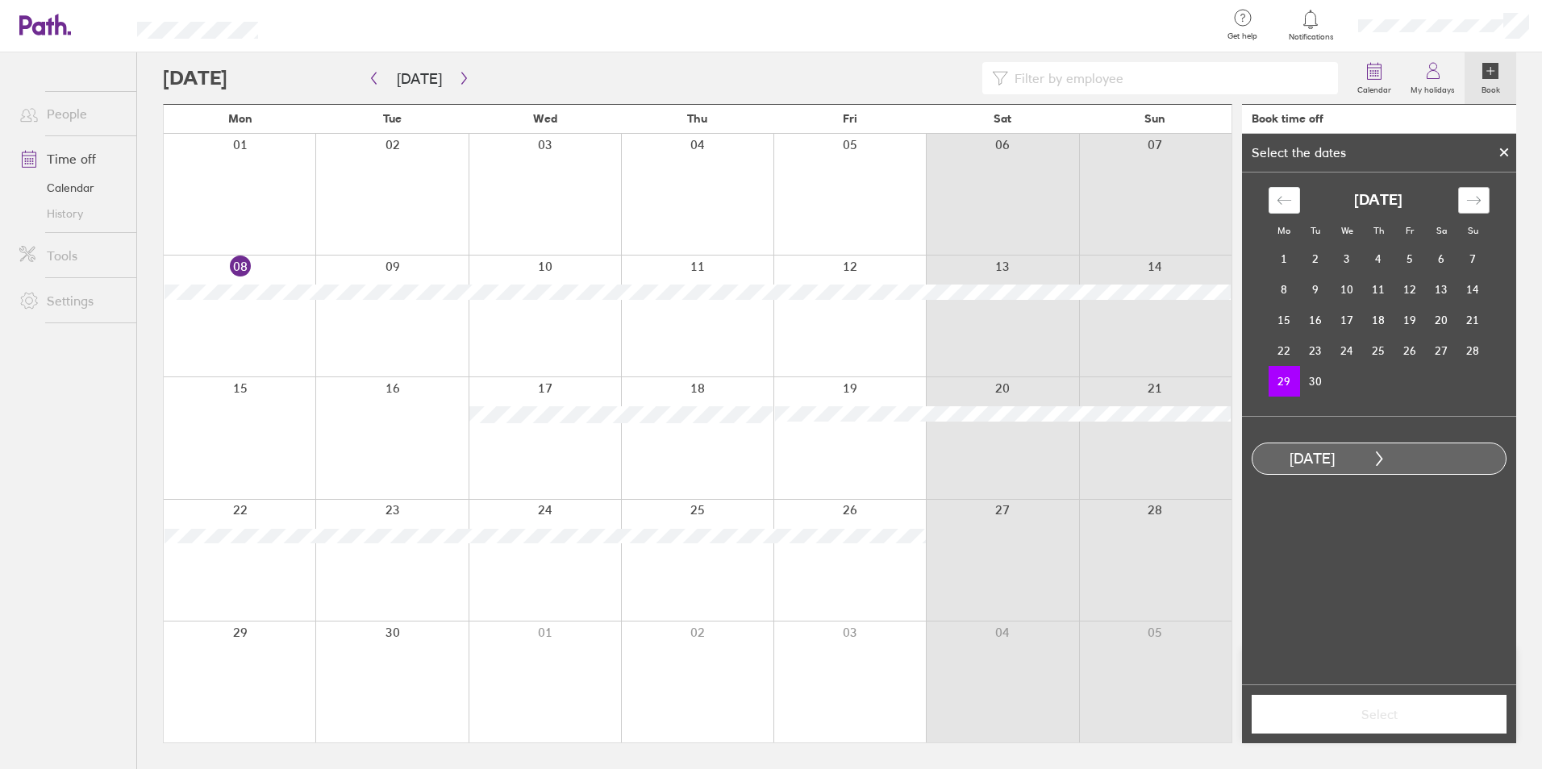
click at [1468, 209] on div "Move forward to switch to the next month." at bounding box center [1473, 200] width 31 height 27
click at [1409, 261] on td "3" at bounding box center [1409, 259] width 31 height 31
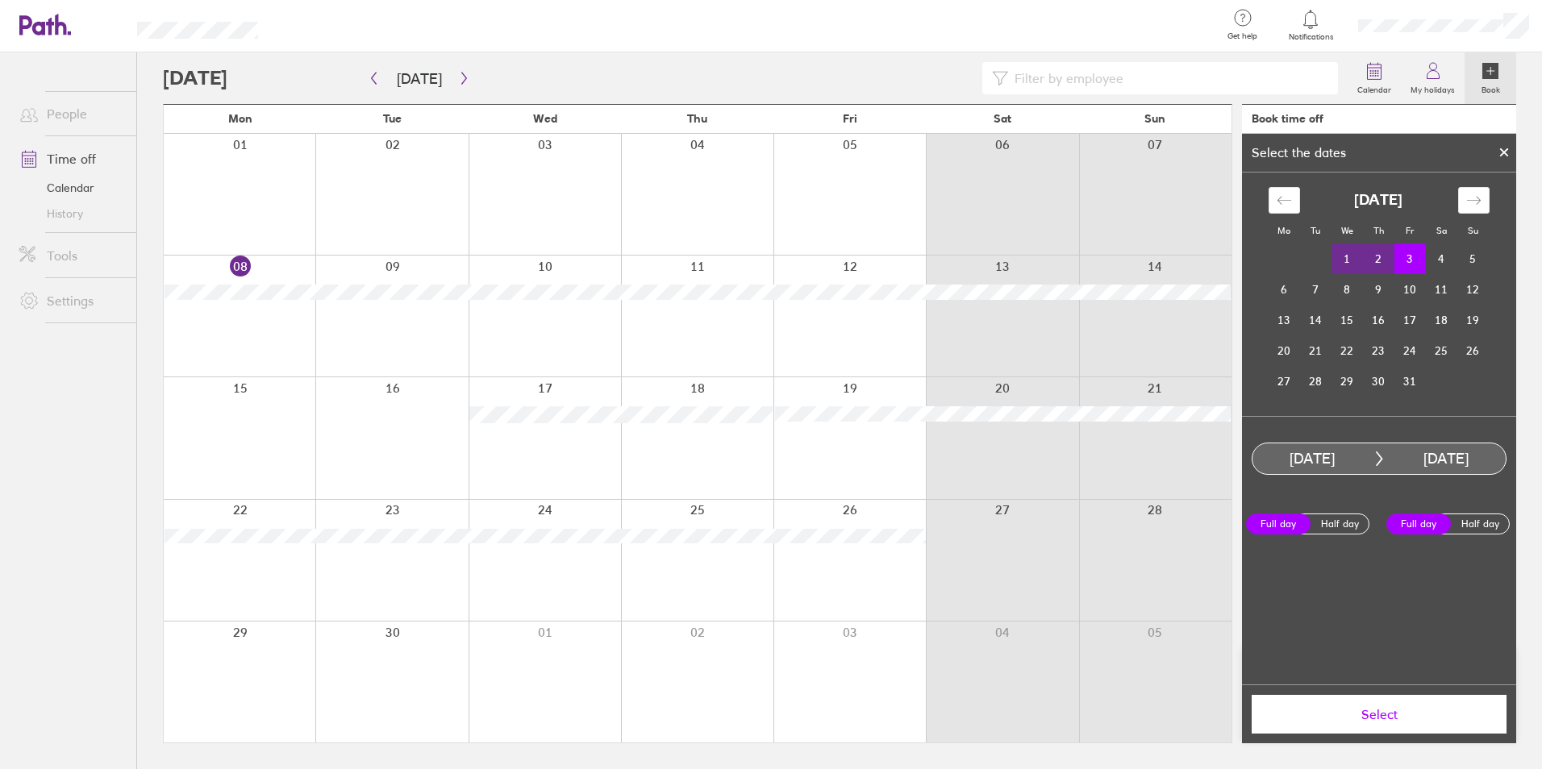
click at [1371, 708] on span "Select" at bounding box center [1379, 714] width 232 height 15
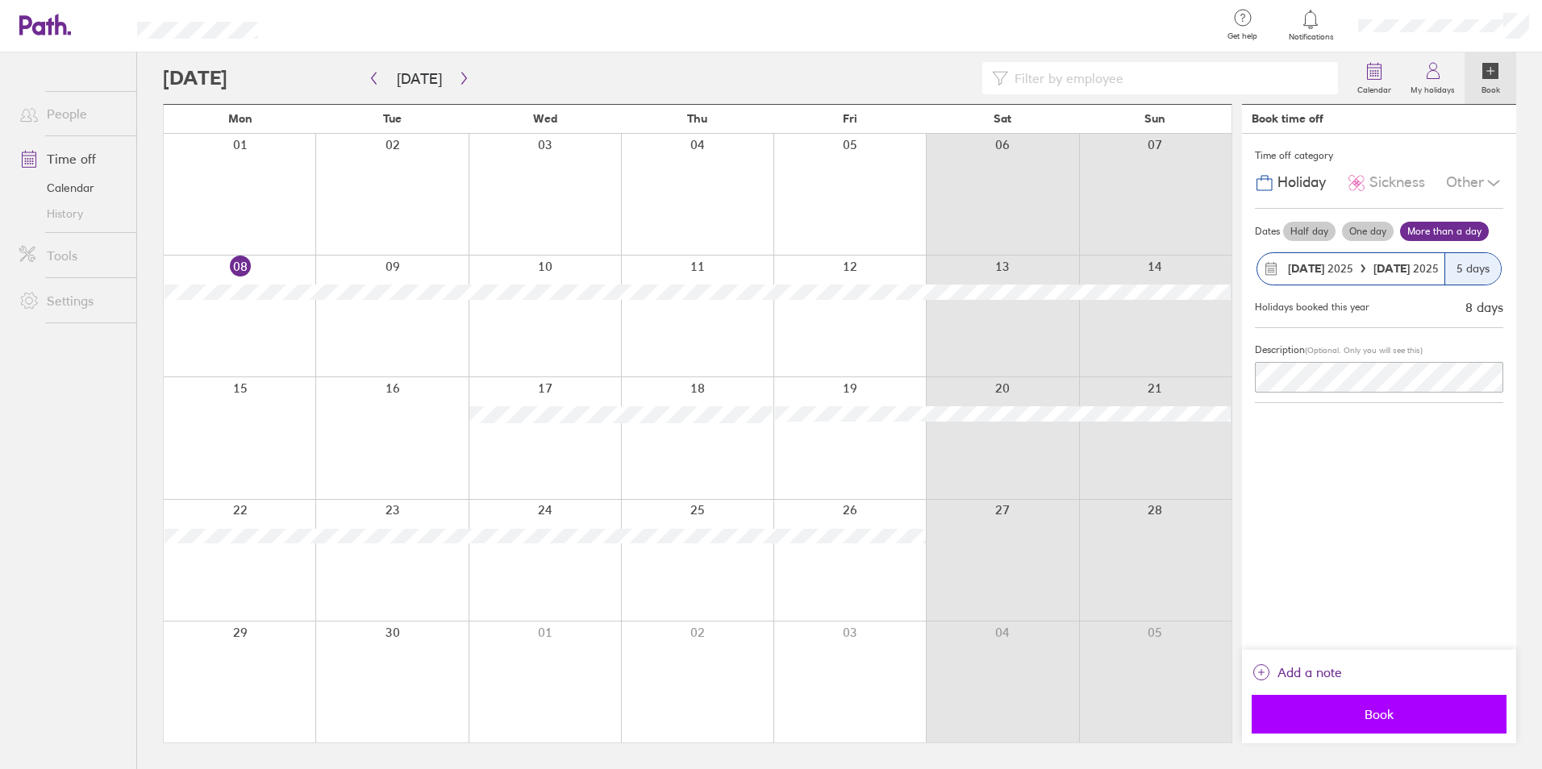
click at [1360, 721] on span "Book" at bounding box center [1379, 714] width 232 height 15
